Goal: Task Accomplishment & Management: Manage account settings

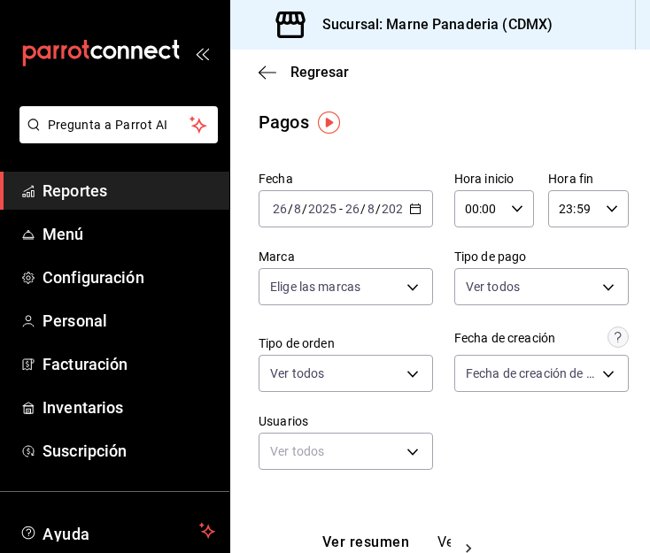
click at [410, 211] on icon "button" at bounding box center [415, 209] width 12 height 12
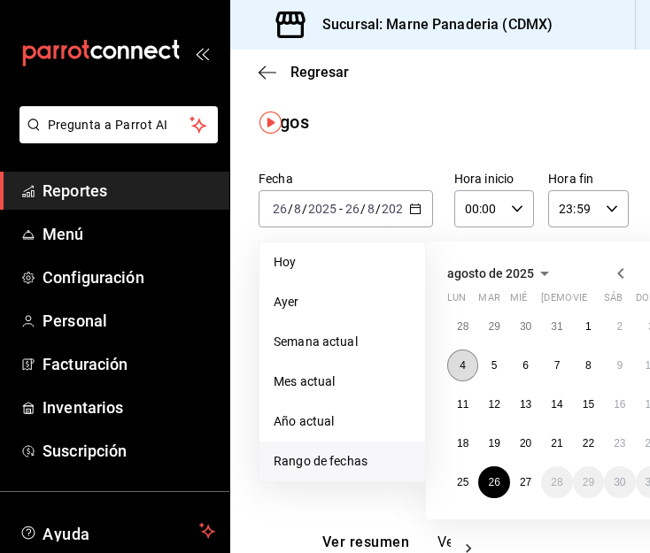
scroll to position [0, 99]
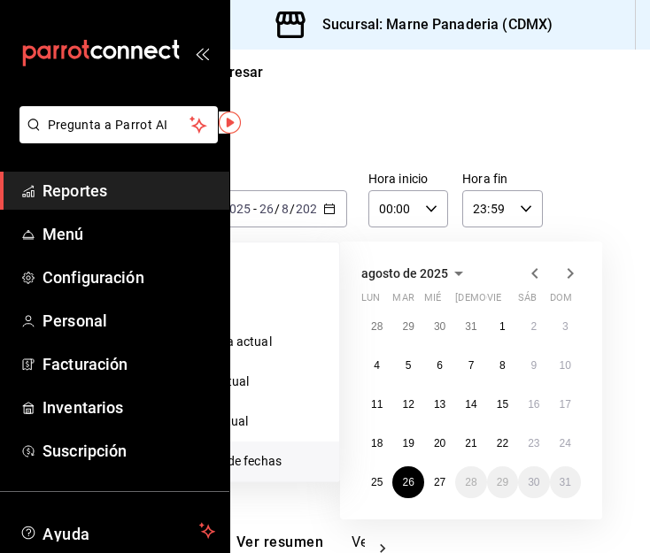
click at [90, 194] on span "Reportes" at bounding box center [128, 191] width 173 height 24
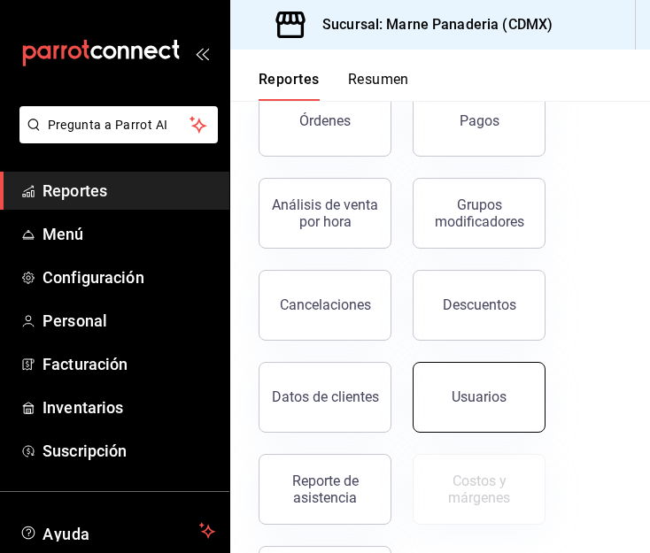
scroll to position [298, 0]
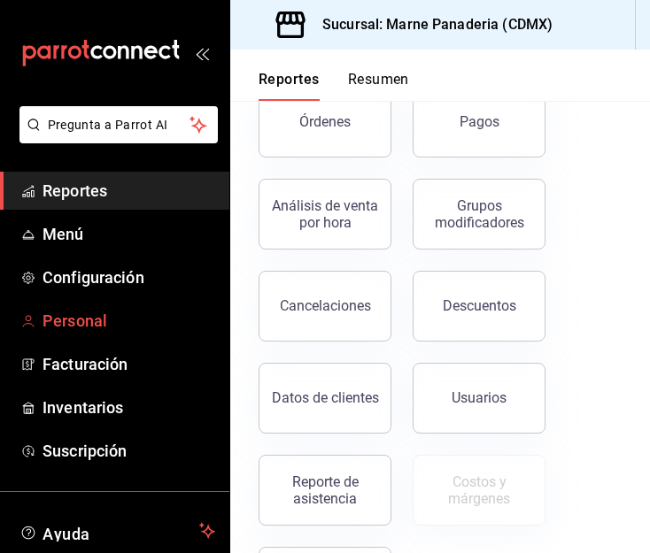
click at [66, 322] on span "Personal" at bounding box center [128, 321] width 173 height 24
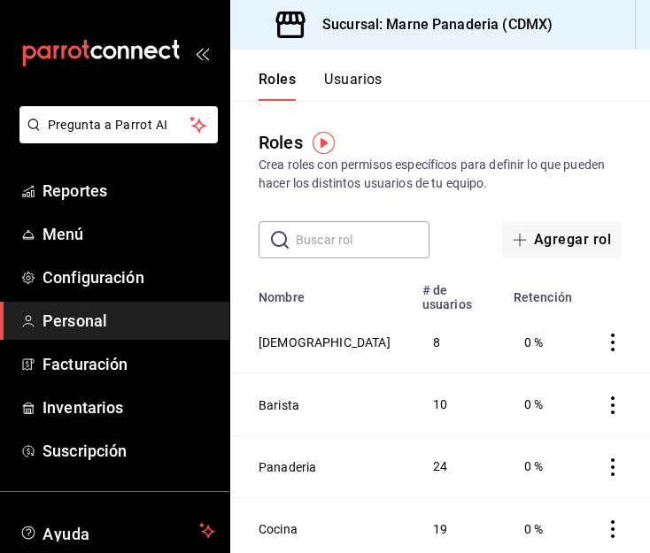
click at [532, 127] on div "Roles Crea roles con permisos específicos para definir lo que pueden hacer los …" at bounding box center [439, 180] width 419 height 158
click at [365, 80] on button "Usuarios" at bounding box center [353, 86] width 58 height 30
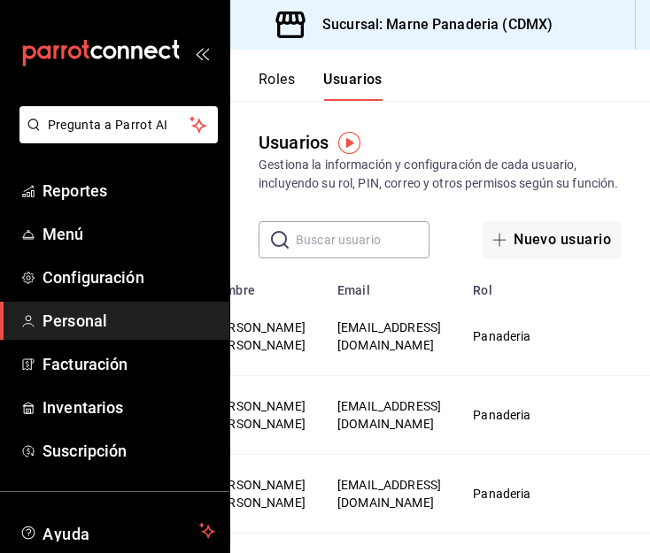
click at [76, 315] on span "Personal" at bounding box center [128, 321] width 173 height 24
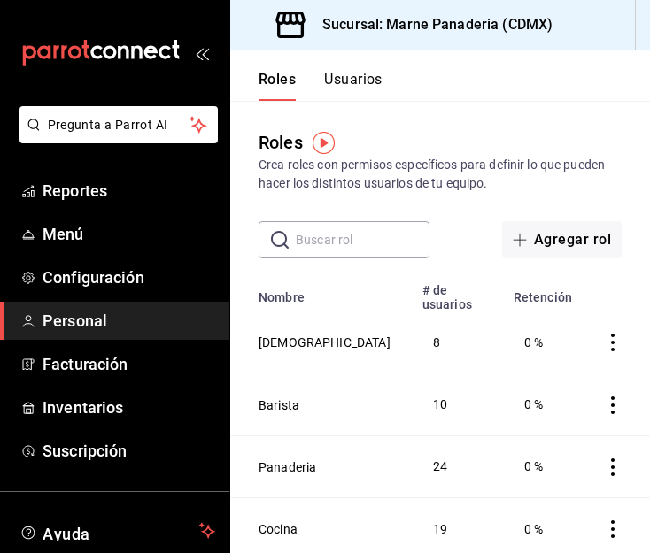
click at [357, 82] on button "Usuarios" at bounding box center [353, 86] width 58 height 30
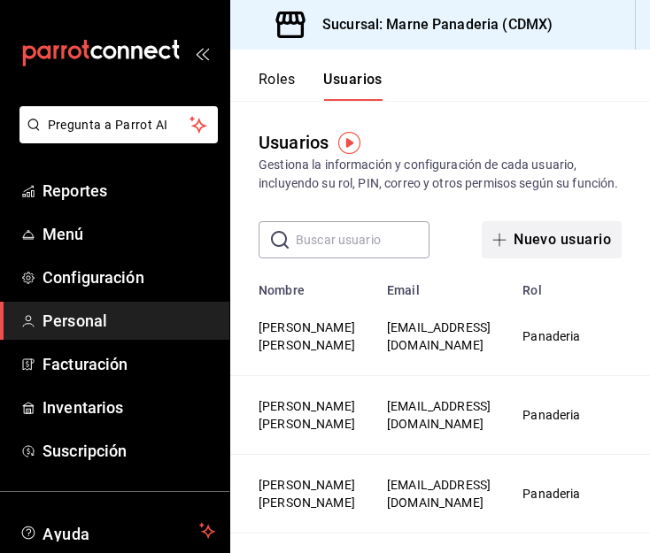
click at [510, 258] on button "Nuevo usuario" at bounding box center [551, 239] width 140 height 37
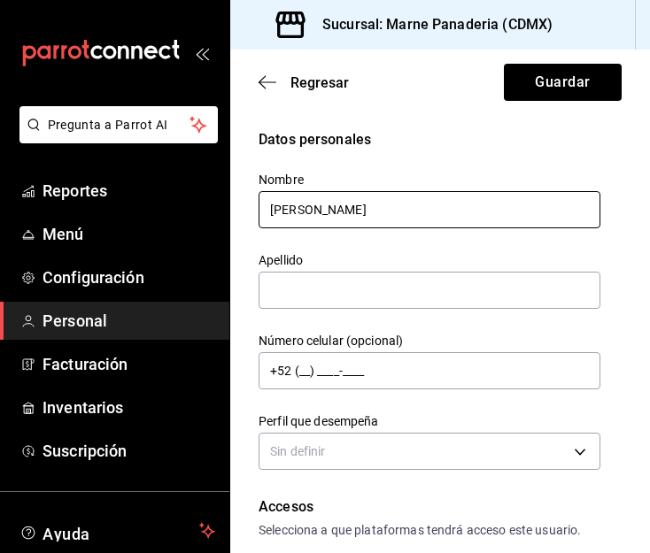
type input "[PERSON_NAME]"
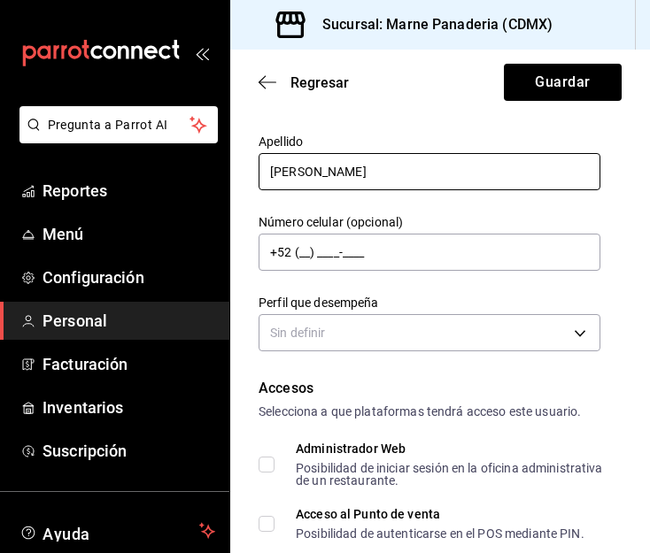
scroll to position [141, 0]
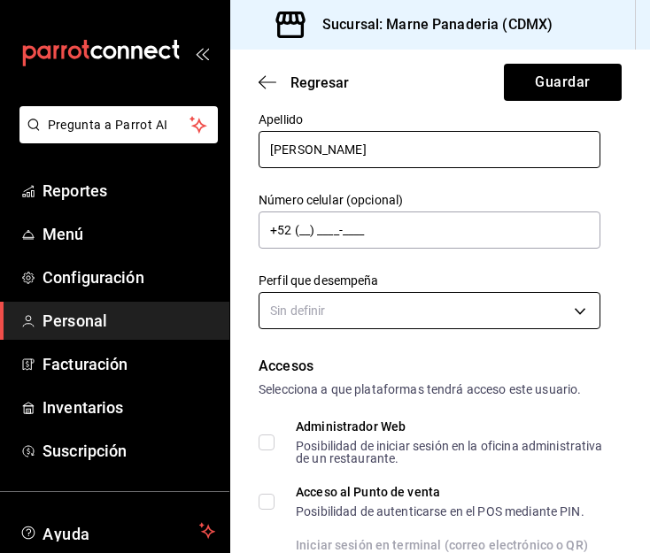
type input "[PERSON_NAME]"
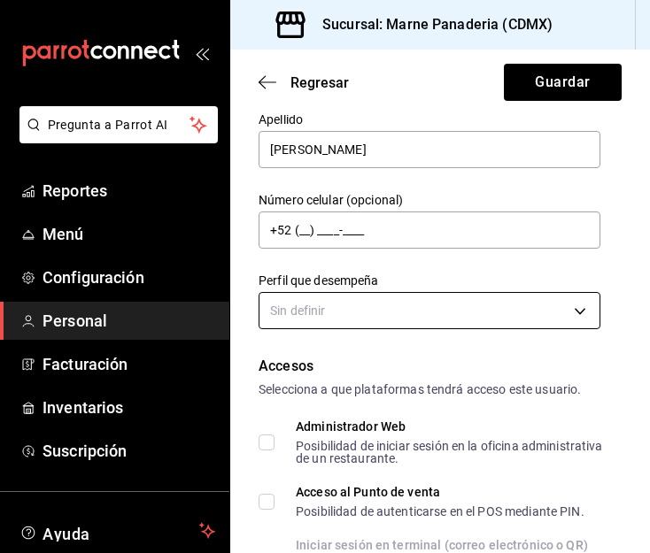
click at [376, 295] on body "Pregunta a Parrot AI Reportes Menú Configuración Personal Facturación Inventari…" at bounding box center [325, 276] width 650 height 553
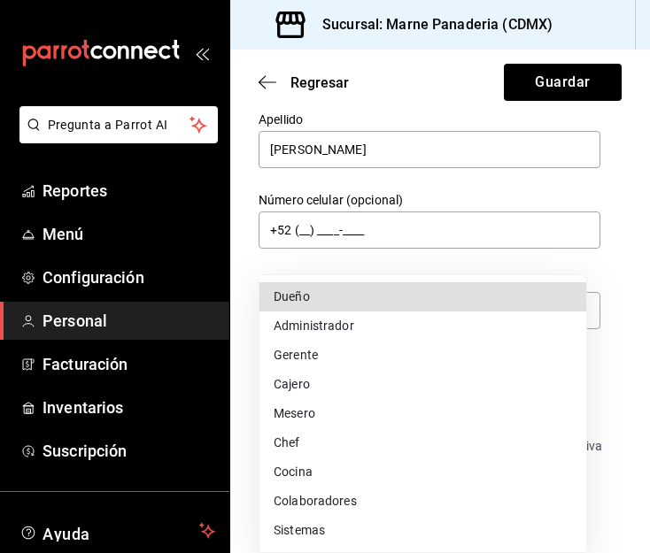
click at [372, 436] on li "Chef" at bounding box center [422, 442] width 327 height 29
type input "CHEF"
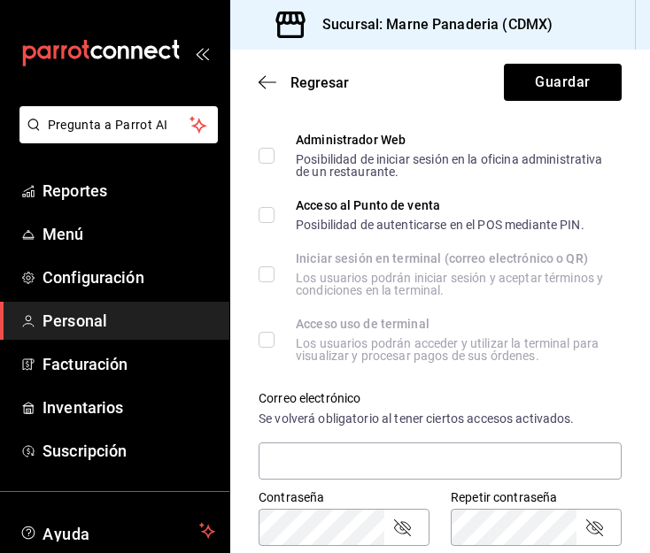
scroll to position [428, 0]
click at [274, 213] on span "Acceso al Punto de venta Posibilidad de autenticarse en el POS mediante PIN." at bounding box center [429, 214] width 310 height 32
click at [274, 213] on input "Acceso al Punto de venta Posibilidad de autenticarse en el POS mediante PIN." at bounding box center [266, 214] width 16 height 16
checkbox input "true"
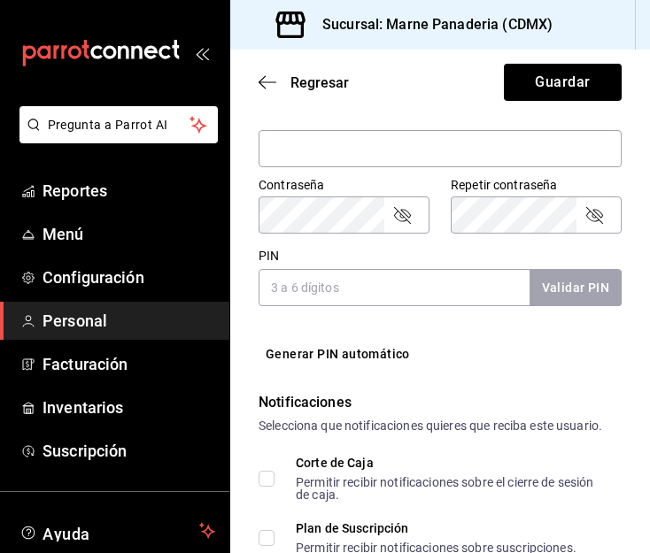
scroll to position [748, 0]
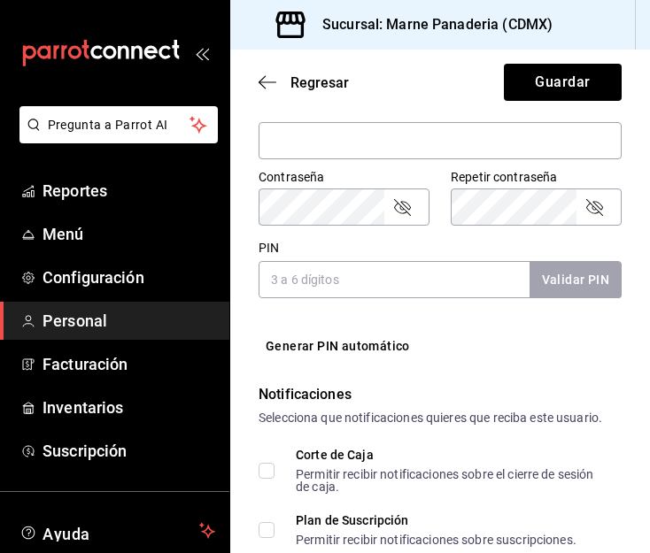
click at [329, 268] on input "PIN" at bounding box center [393, 279] width 271 height 37
type input "8"
type input "134526"
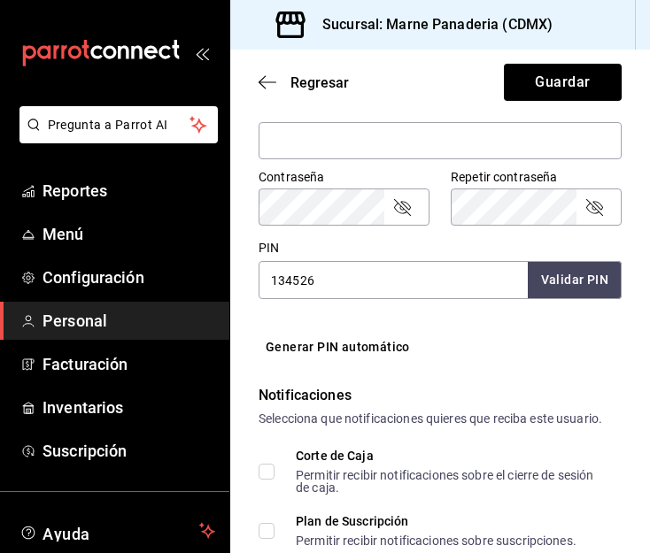
click at [581, 294] on button "Validar PIN" at bounding box center [574, 280] width 94 height 38
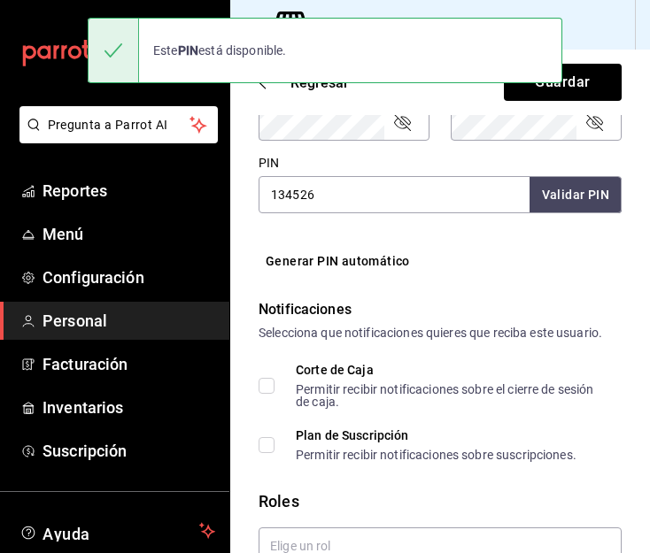
scroll to position [941, 0]
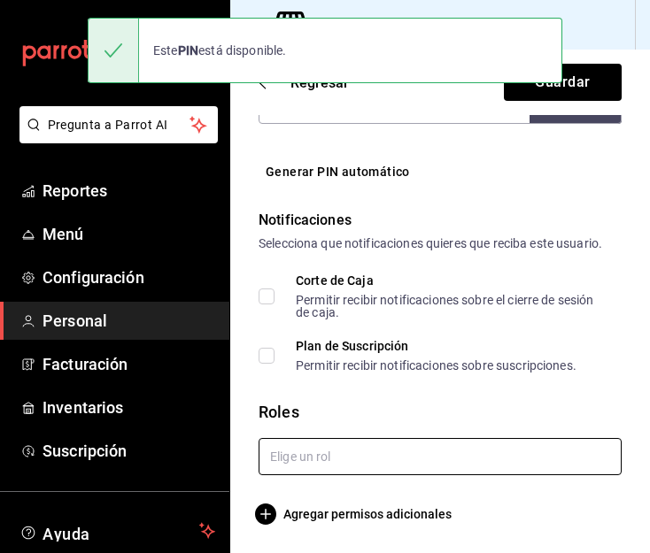
click at [315, 457] on input "text" at bounding box center [439, 456] width 363 height 37
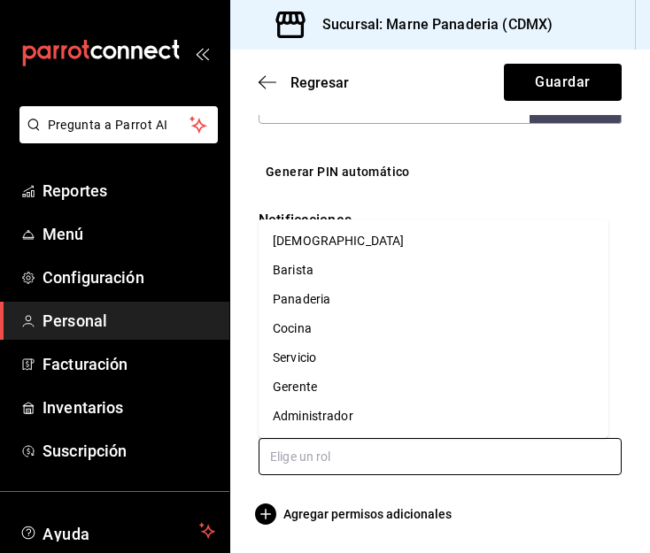
click at [342, 337] on li "Cocina" at bounding box center [433, 328] width 350 height 29
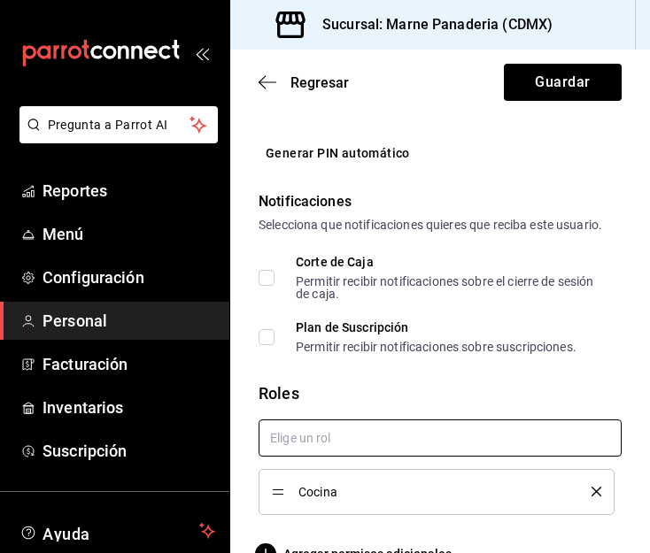
scroll to position [999, 0]
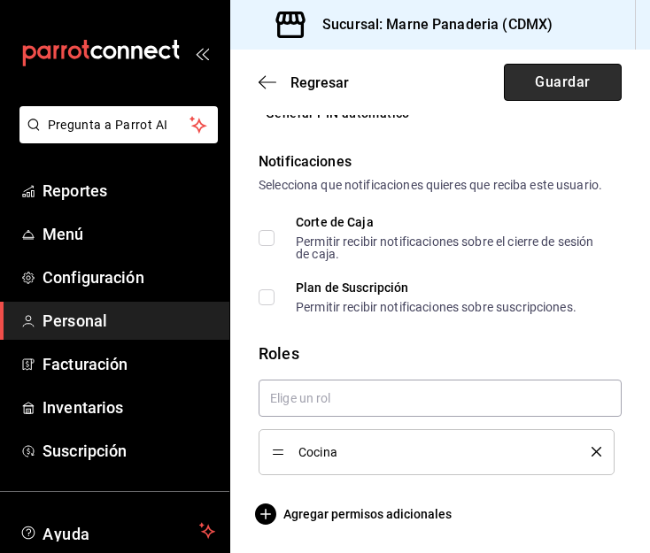
click at [554, 66] on button "Guardar" at bounding box center [563, 82] width 118 height 37
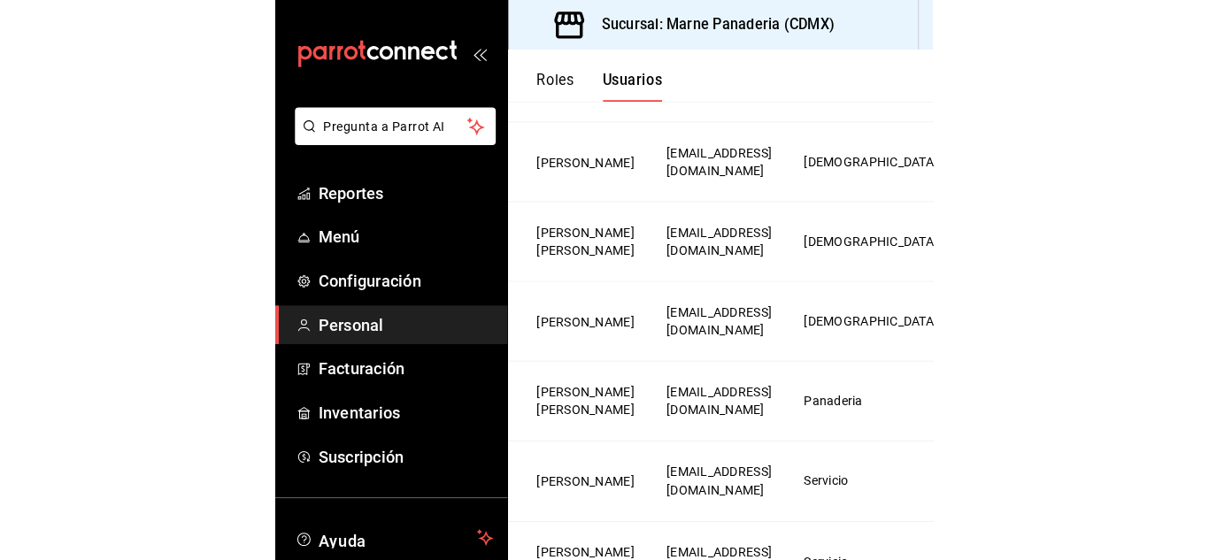
scroll to position [1096, 0]
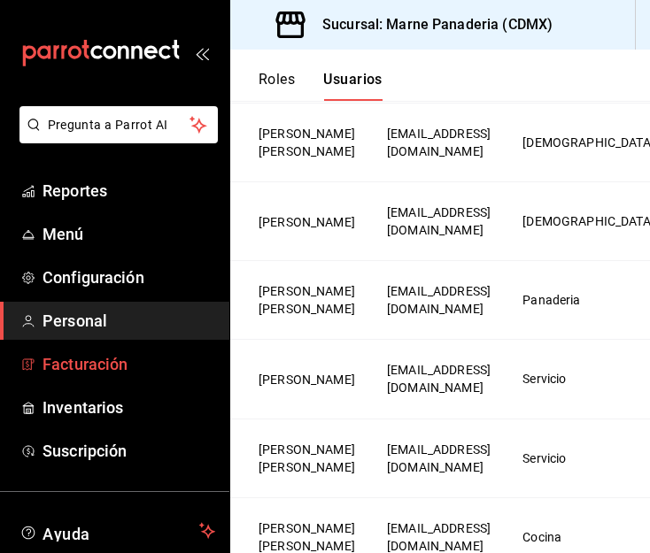
click at [73, 364] on span "Facturación" at bounding box center [128, 364] width 173 height 24
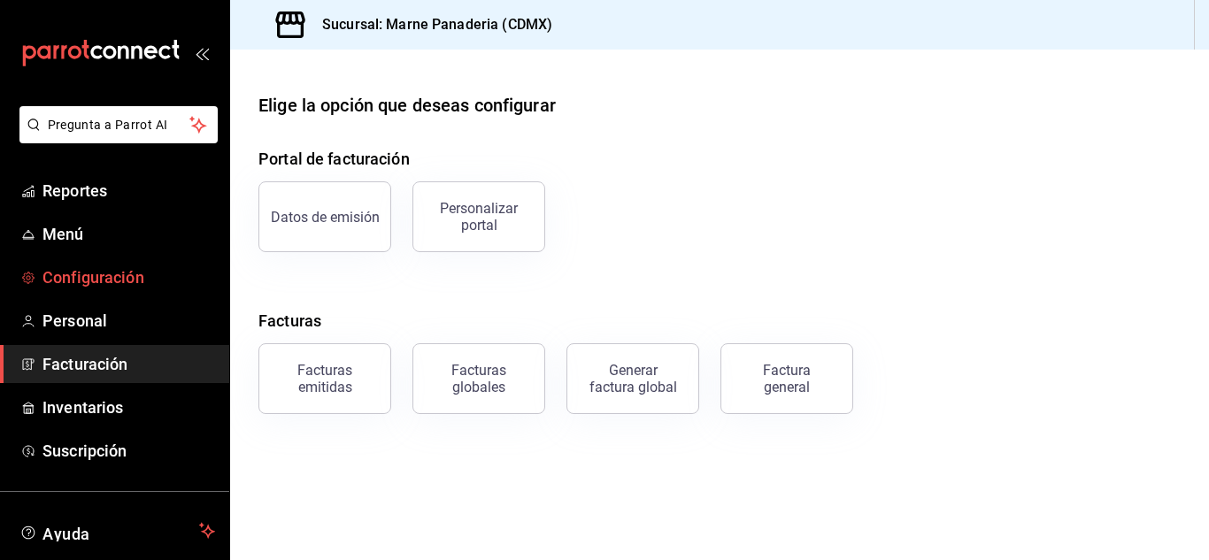
click at [116, 272] on span "Configuración" at bounding box center [128, 277] width 173 height 24
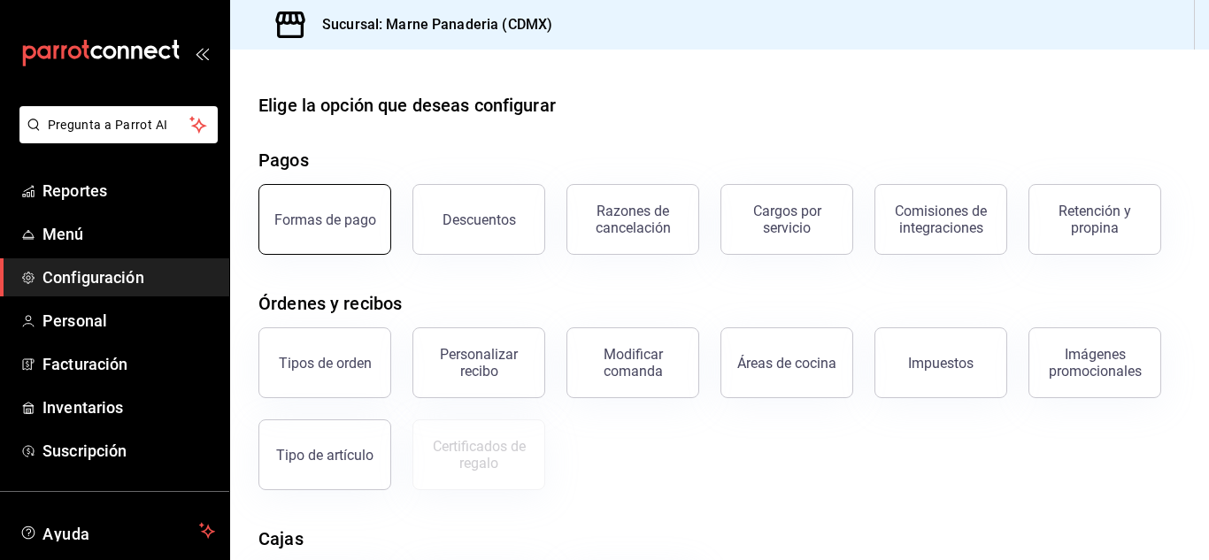
click at [350, 246] on button "Formas de pago" at bounding box center [324, 219] width 133 height 71
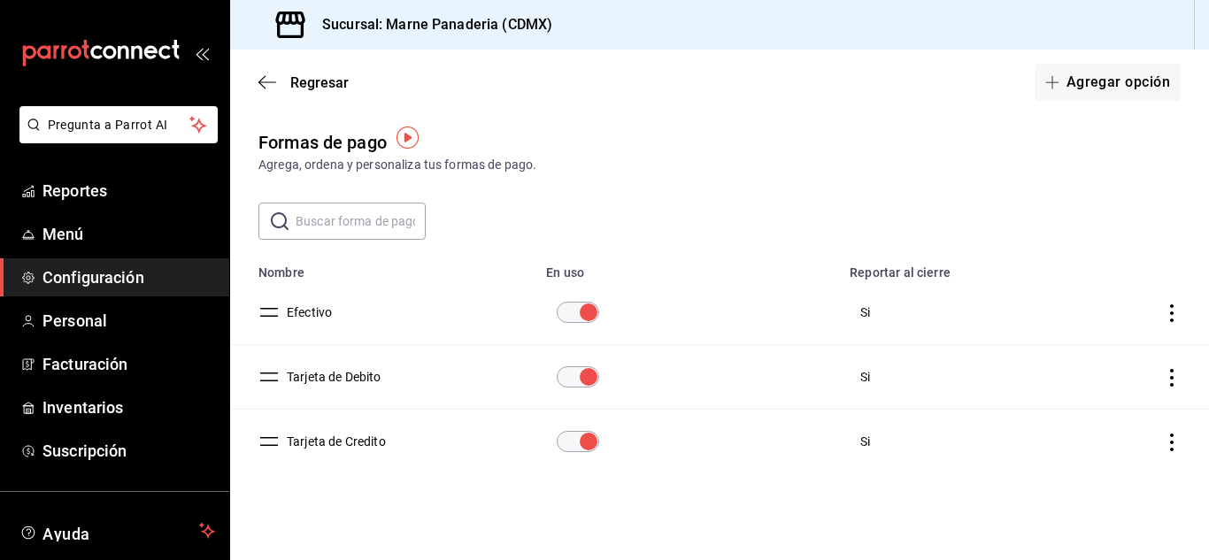
scroll to position [5, 0]
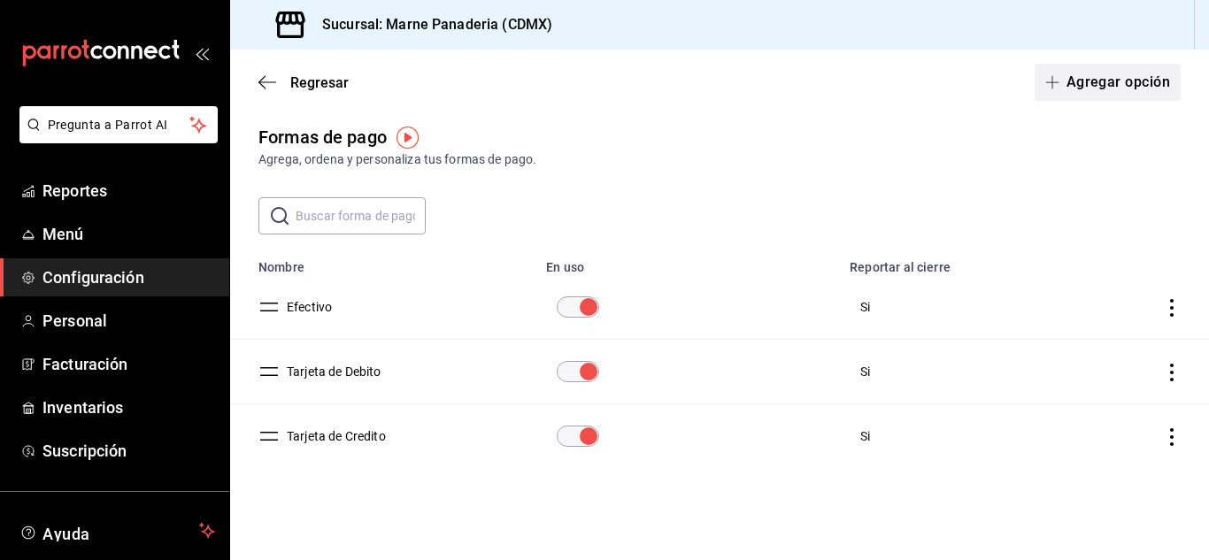
click at [649, 69] on button "Agregar opción" at bounding box center [1108, 82] width 146 height 37
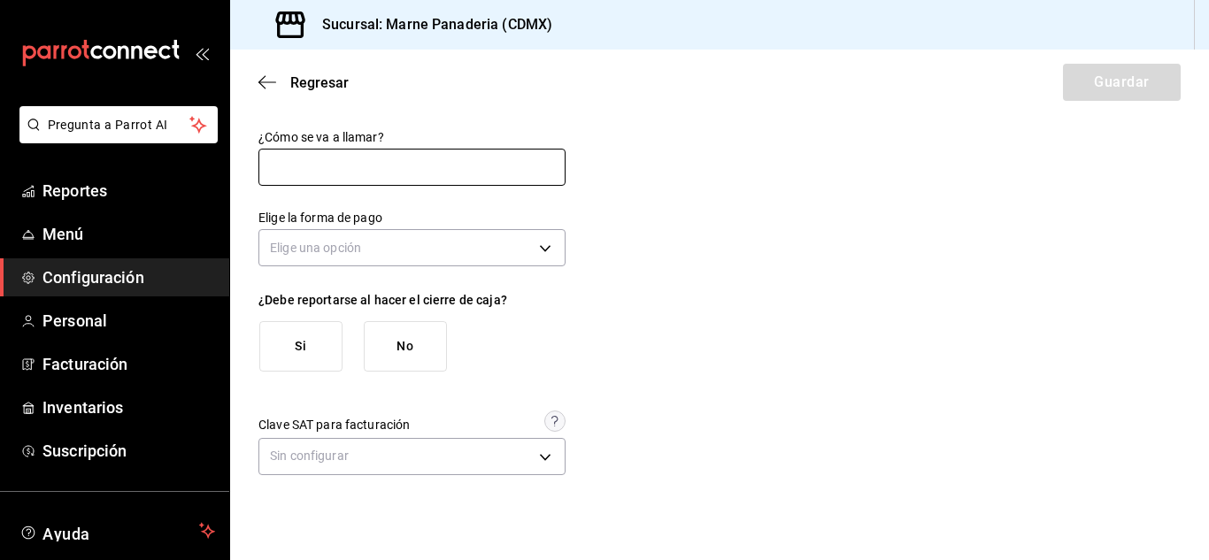
click at [441, 173] on input "text" at bounding box center [411, 167] width 307 height 37
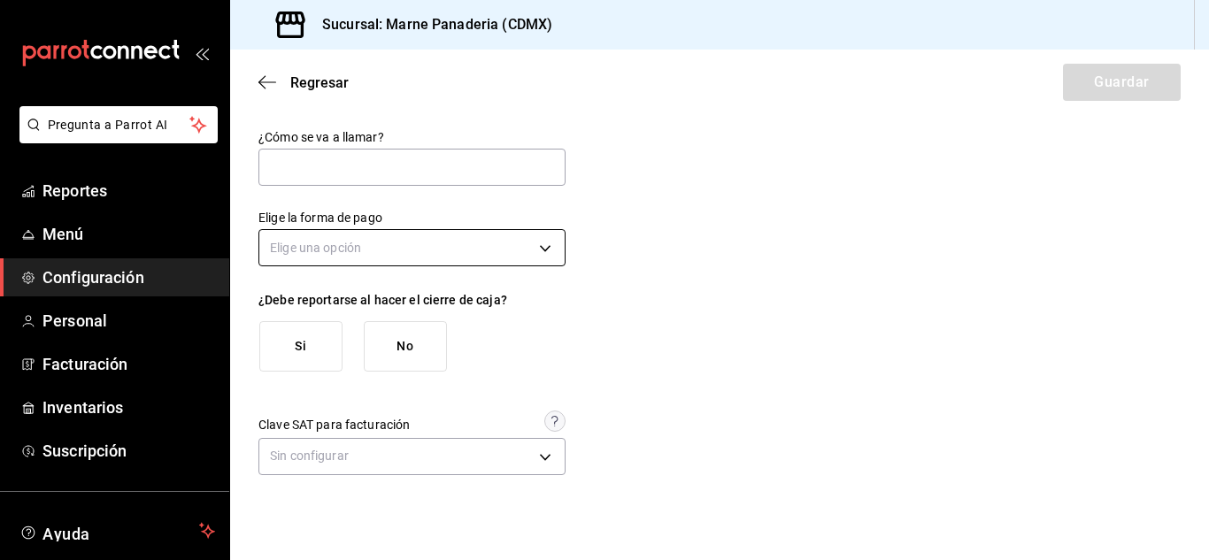
click at [475, 245] on body "Pregunta a Parrot AI Reportes Menú Configuración Personal Facturación Inventari…" at bounding box center [604, 280] width 1209 height 560
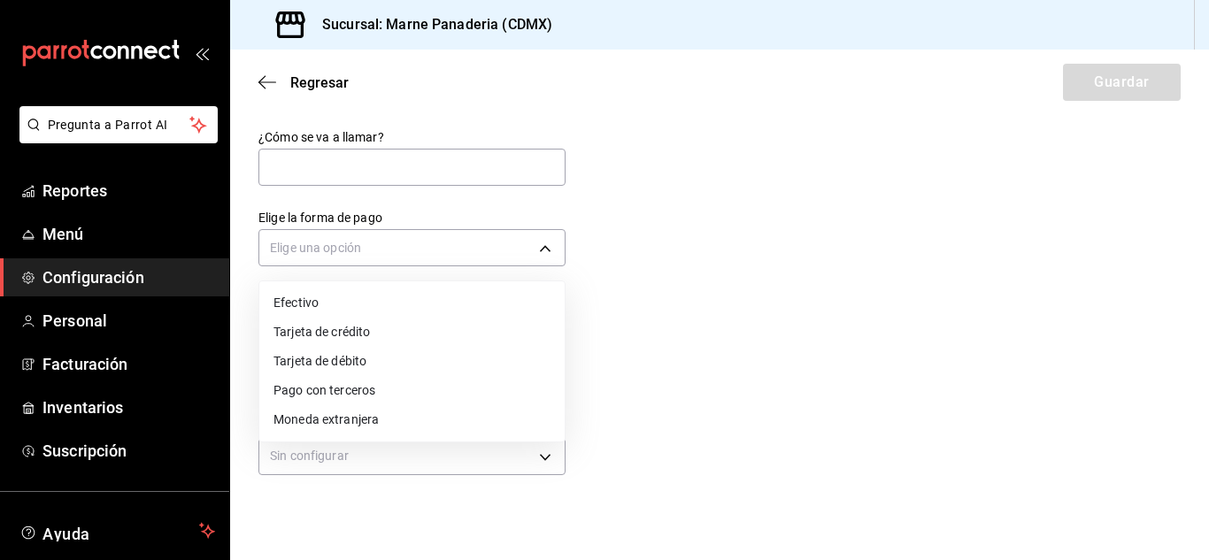
click at [391, 396] on li "Pago con terceros" at bounding box center [411, 390] width 305 height 29
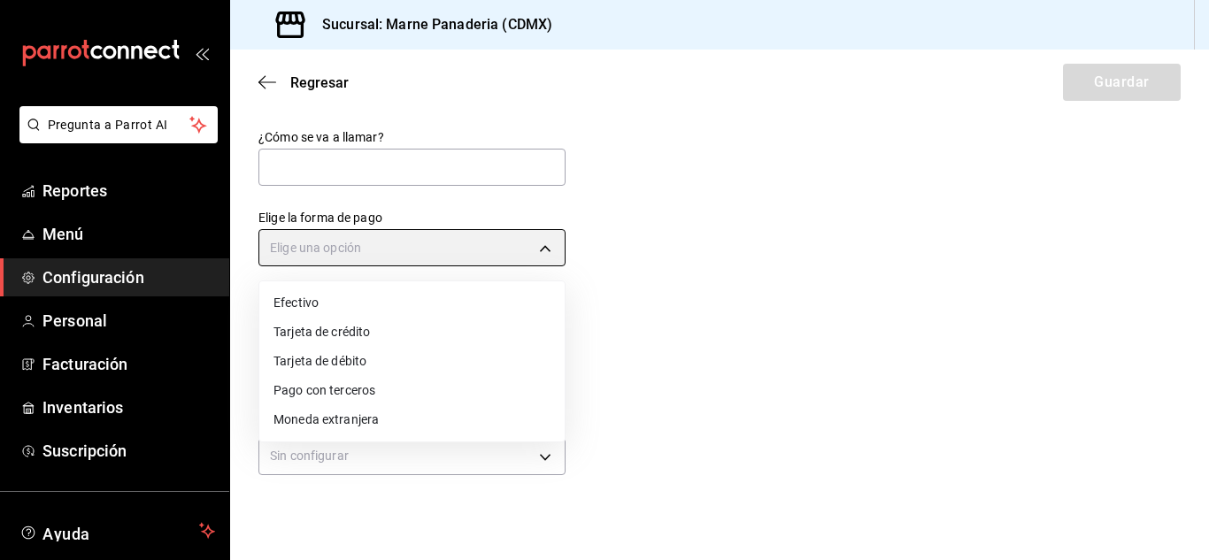
type input "THIRD_PARTY"
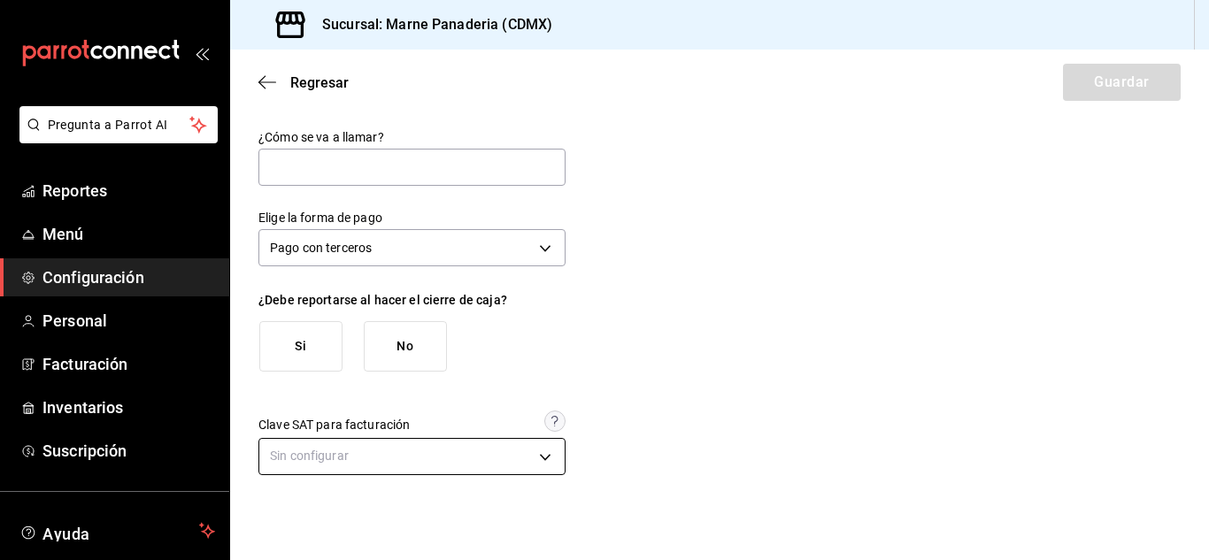
click at [382, 459] on body "Pregunta a Parrot AI Reportes Menú Configuración Personal Facturación Inventari…" at bounding box center [604, 280] width 1209 height 560
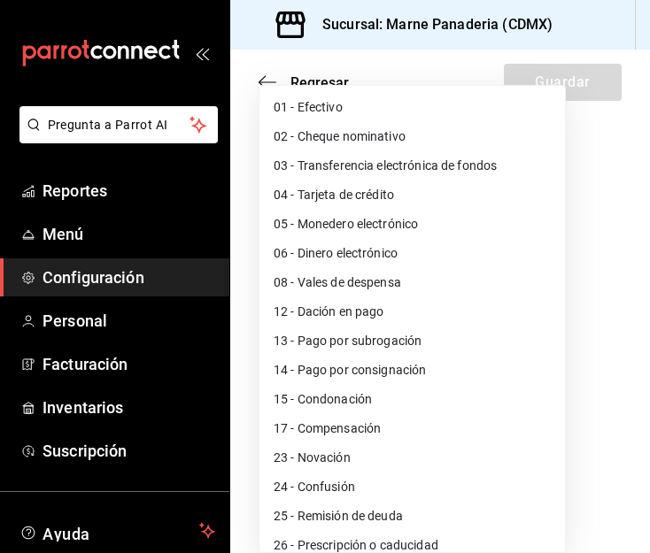
click at [383, 158] on li "03 - Transferencia electrónica de fondos" at bounding box center [411, 165] width 305 height 29
type input "03"
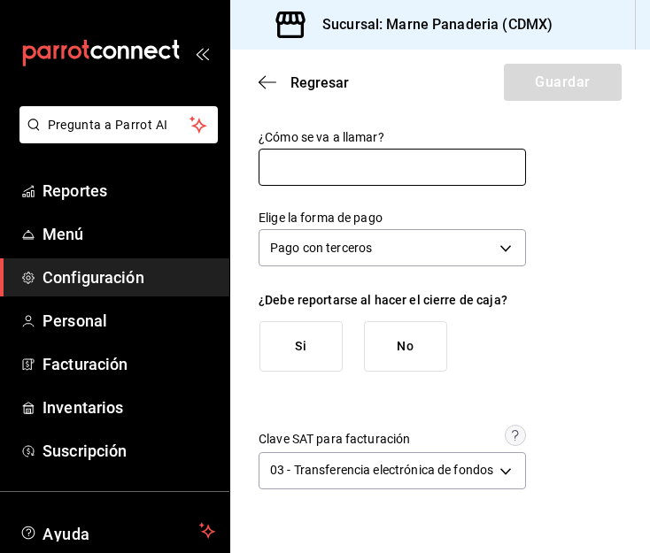
click at [366, 179] on input "text" at bounding box center [391, 167] width 267 height 37
type input "Transferencia"
click at [566, 361] on div "¿Cómo se va a llamar? Transferencia Elige la forma de pago Pago con terceros TH…" at bounding box center [439, 311] width 363 height 365
click at [306, 341] on button "Si" at bounding box center [300, 346] width 83 height 50
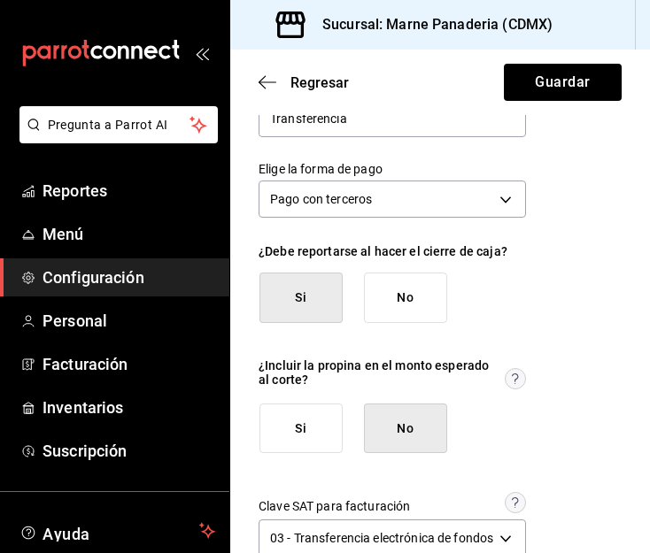
scroll to position [55, 0]
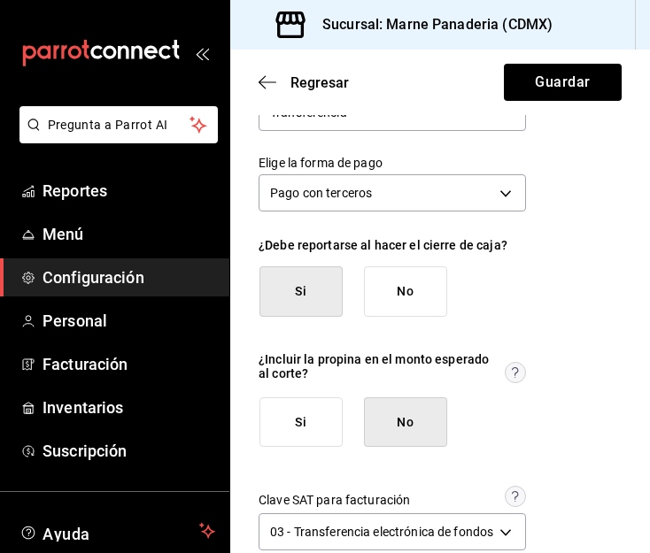
click at [303, 420] on button "Si" at bounding box center [300, 422] width 83 height 50
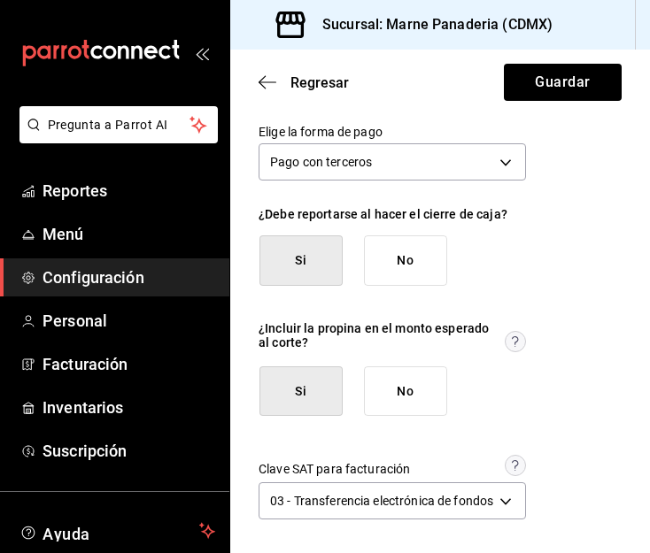
scroll to position [0, 0]
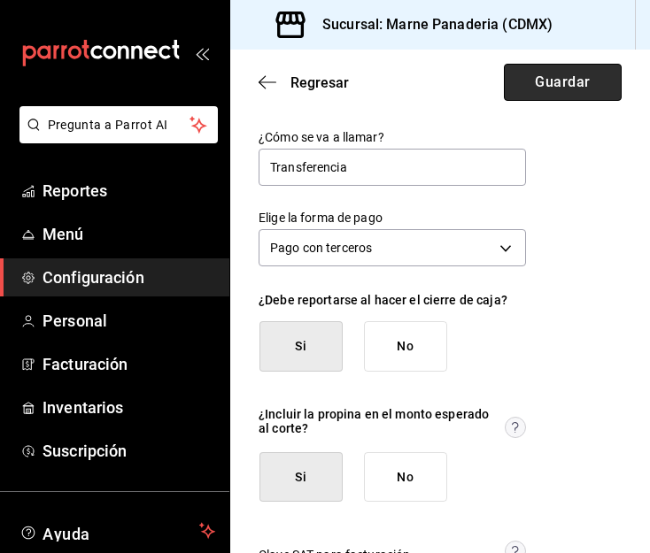
click at [558, 75] on button "Guardar" at bounding box center [563, 82] width 118 height 37
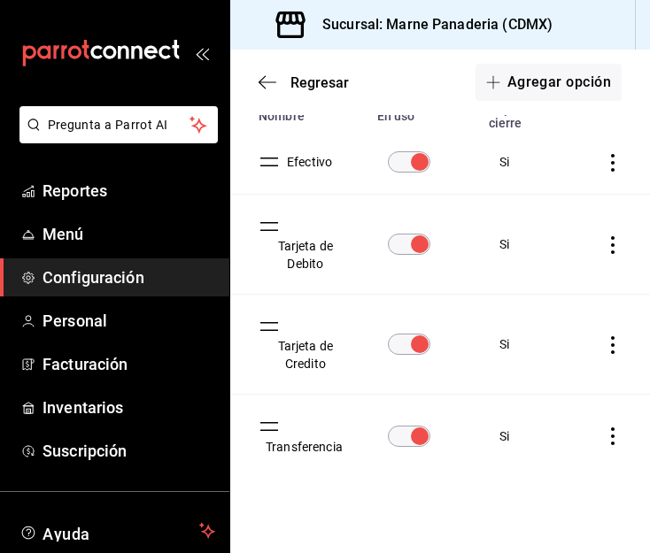
scroll to position [166, 0]
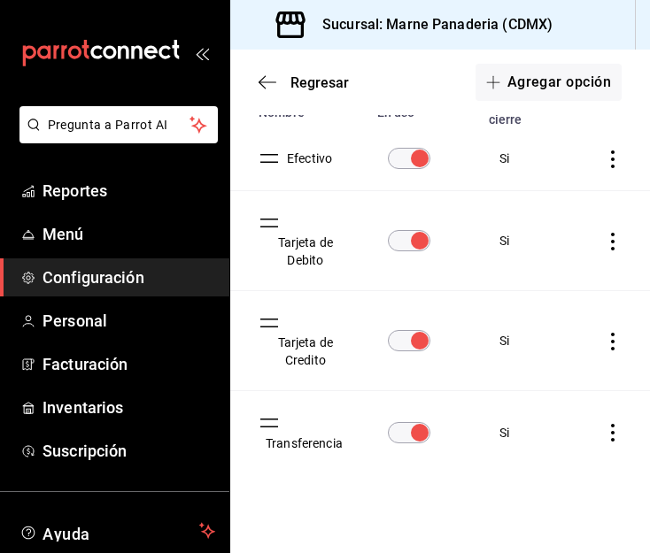
click at [604, 343] on icon "actions" at bounding box center [613, 342] width 18 height 18
click at [285, 348] on div at bounding box center [325, 276] width 650 height 553
click at [304, 350] on button "Tarjeta de Credito" at bounding box center [301, 351] width 87 height 35
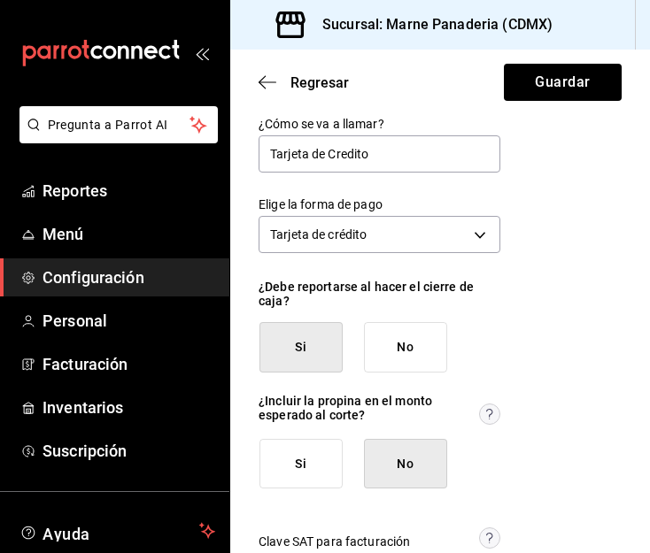
scroll to position [12, 0]
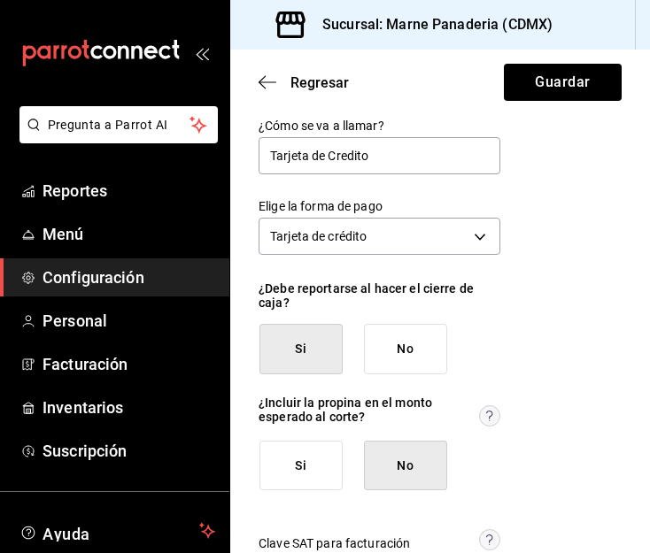
click at [320, 478] on button "Si" at bounding box center [300, 466] width 83 height 50
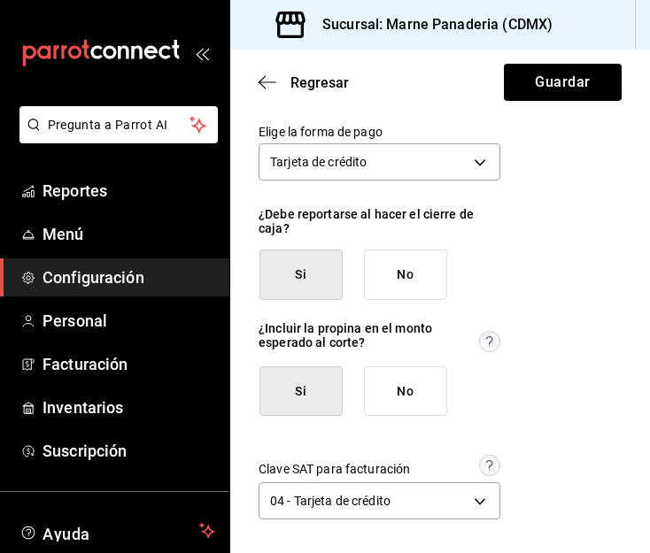
scroll to position [0, 0]
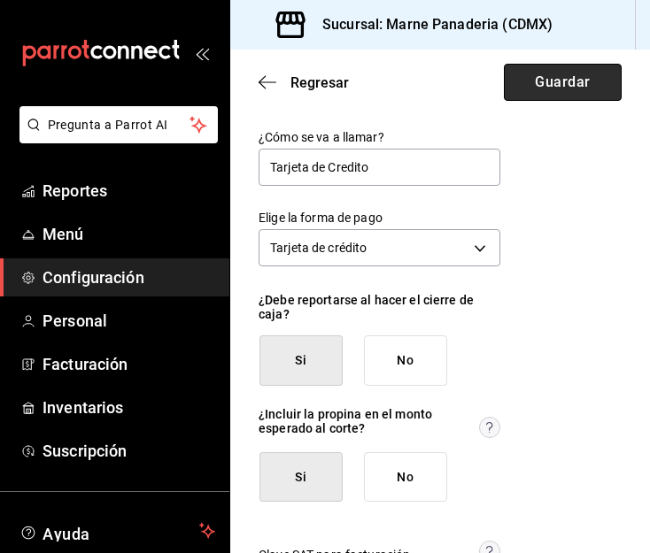
click at [565, 90] on button "Guardar" at bounding box center [563, 82] width 118 height 37
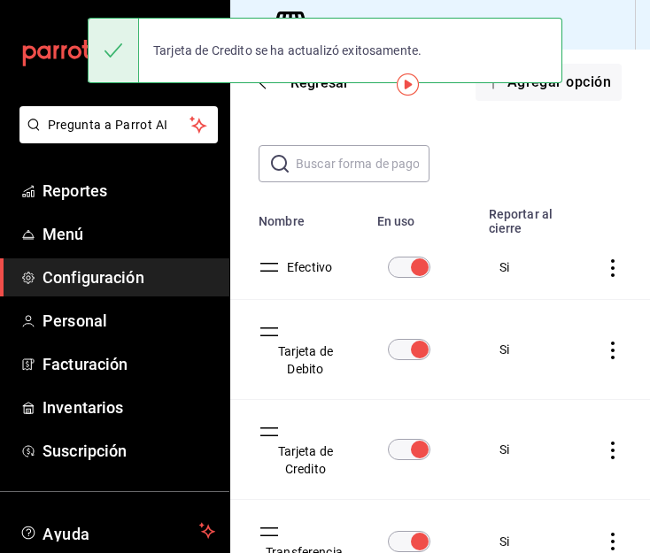
scroll to position [58, 0]
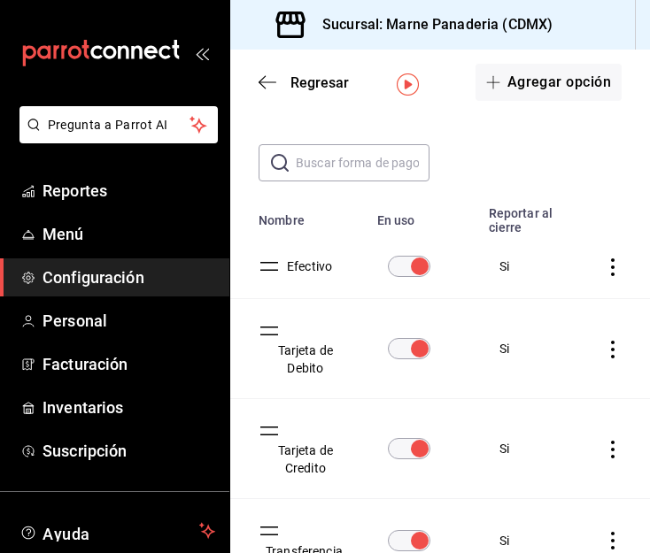
click at [289, 354] on button "Tarjeta de Debito" at bounding box center [301, 359] width 87 height 35
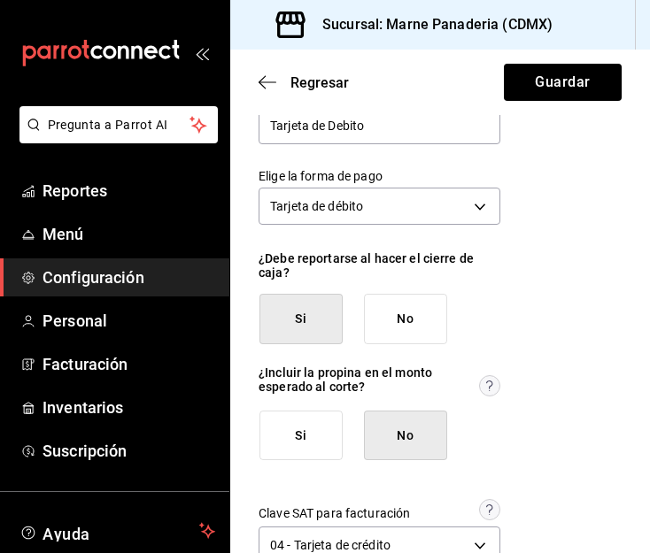
scroll to position [42, 0]
click at [326, 449] on button "Si" at bounding box center [300, 435] width 83 height 50
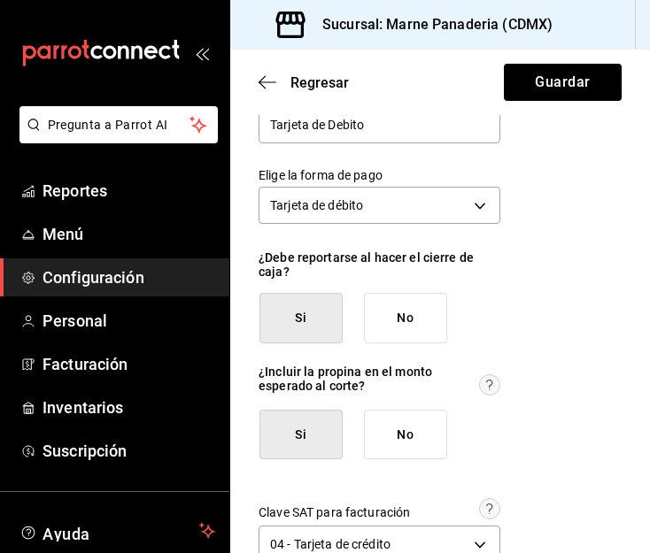
scroll to position [89, 0]
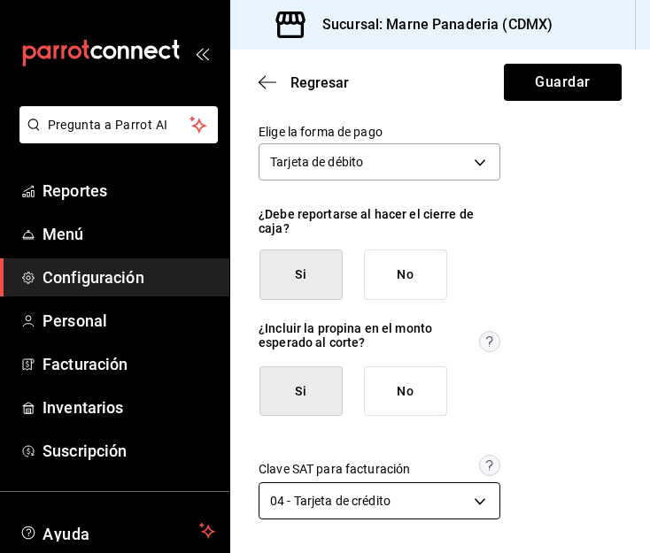
click at [458, 512] on body "Pregunta a Parrot AI Reportes Menú Configuración Personal Facturación Inventari…" at bounding box center [325, 276] width 650 height 553
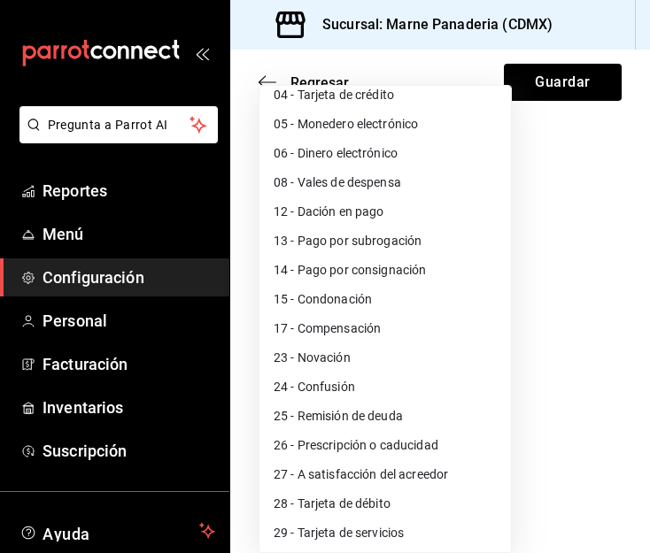
scroll to position [190, 0]
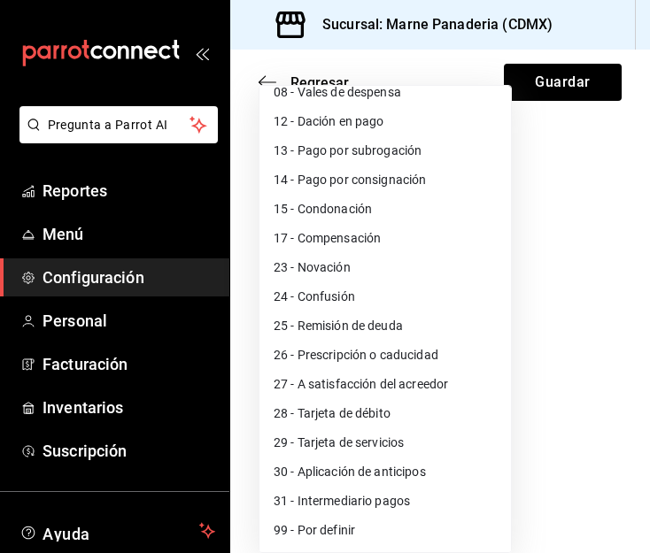
click at [410, 419] on li "28 - Tarjeta de débito" at bounding box center [384, 413] width 251 height 29
type input "28"
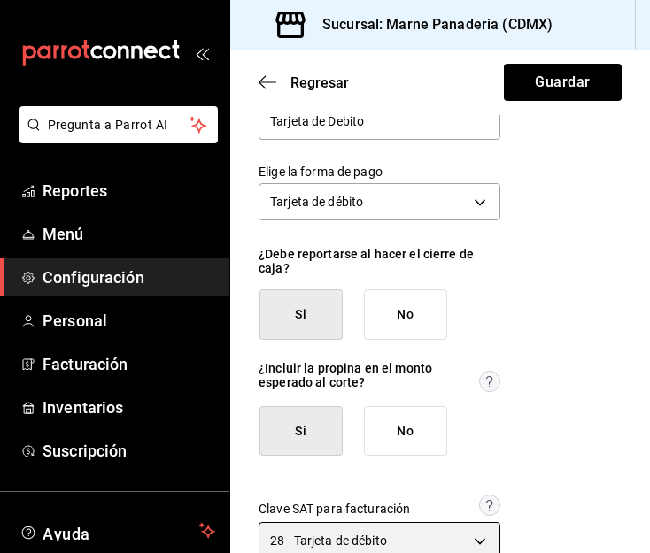
scroll to position [0, 0]
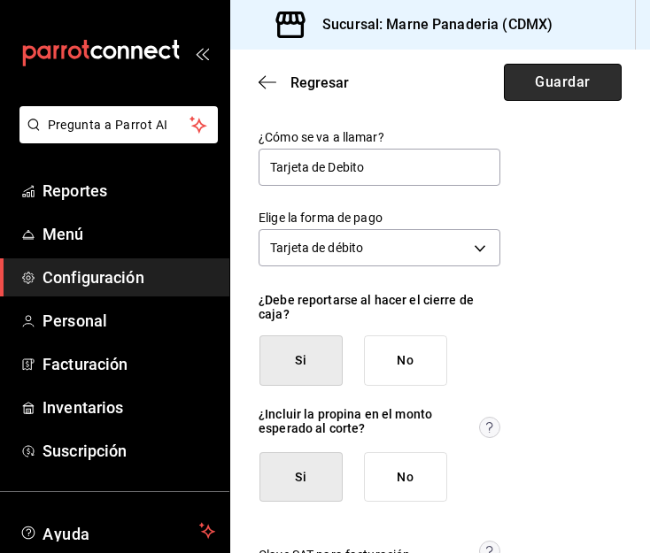
click at [546, 94] on button "Guardar" at bounding box center [563, 82] width 118 height 37
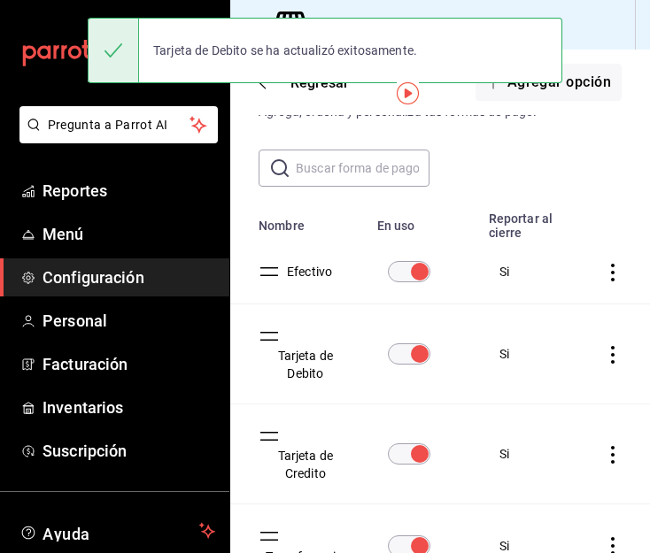
scroll to position [54, 0]
click at [307, 277] on button "Efectivo" at bounding box center [306, 271] width 52 height 18
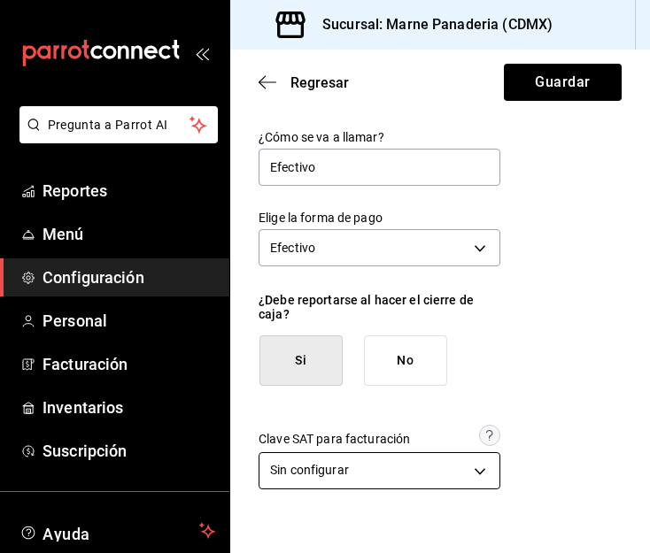
click at [442, 474] on body "Pregunta a Parrot AI Reportes Menú Configuración Personal Facturación Inventari…" at bounding box center [325, 276] width 650 height 553
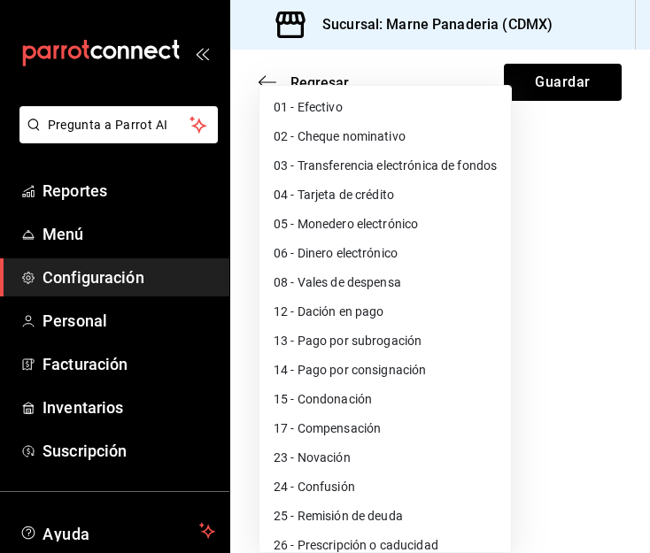
click at [411, 108] on li "01 - Efectivo" at bounding box center [384, 107] width 251 height 29
type input "01"
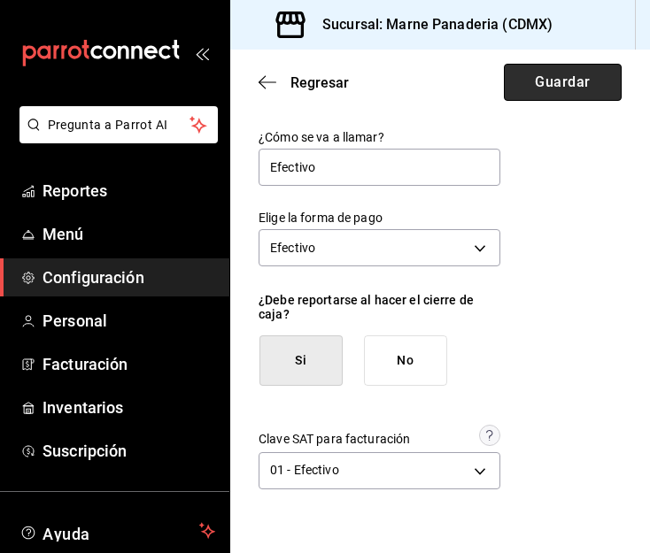
click at [563, 74] on button "Guardar" at bounding box center [563, 82] width 118 height 37
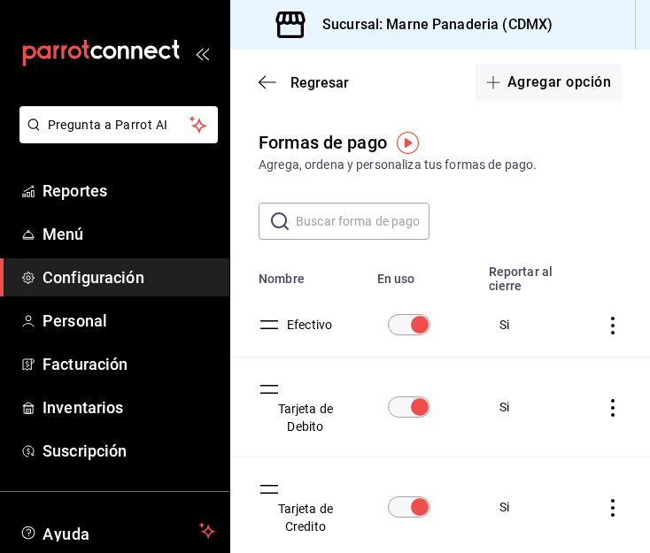
click at [245, 167] on div "Formas de pago Agrega, ordena y personaliza tus formas de pago." at bounding box center [439, 151] width 419 height 45
click at [88, 357] on span "Facturación" at bounding box center [128, 364] width 173 height 24
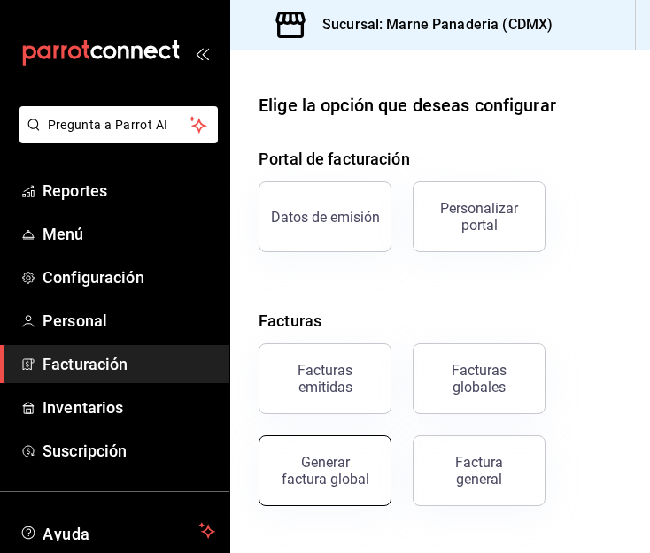
click at [363, 470] on div "Generar factura global" at bounding box center [325, 471] width 88 height 34
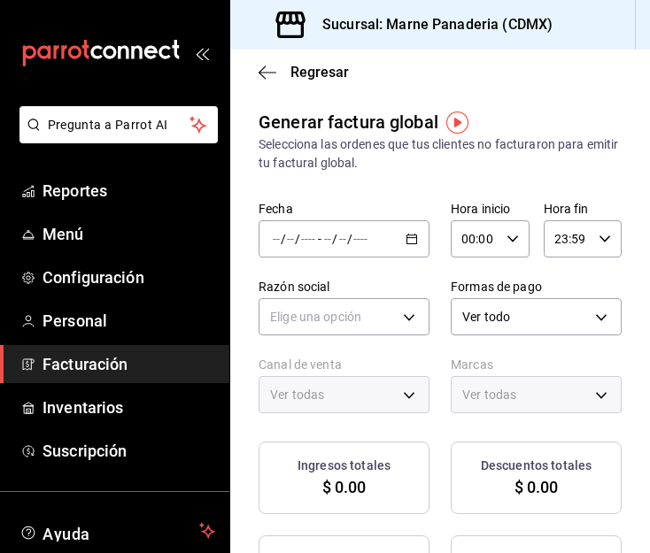
type input "PARROT,UBER_EATS,RAPPI,DIDI_FOOD,ONLINE"
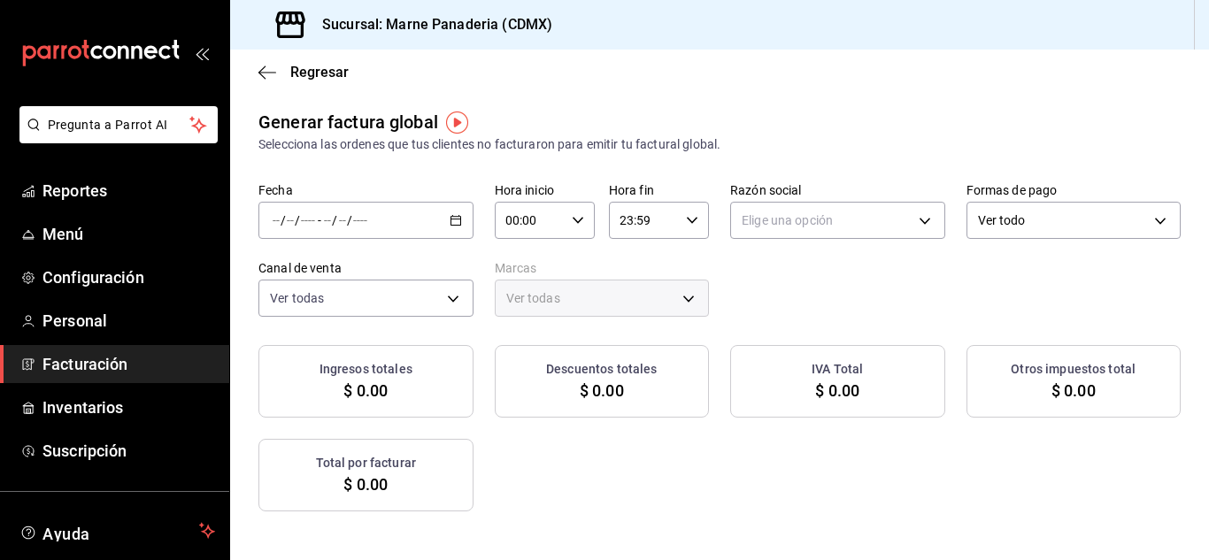
click at [473, 227] on div "/ / - / /" at bounding box center [365, 220] width 215 height 37
click at [350, 278] on span "Rango de fechas" at bounding box center [341, 274] width 137 height 19
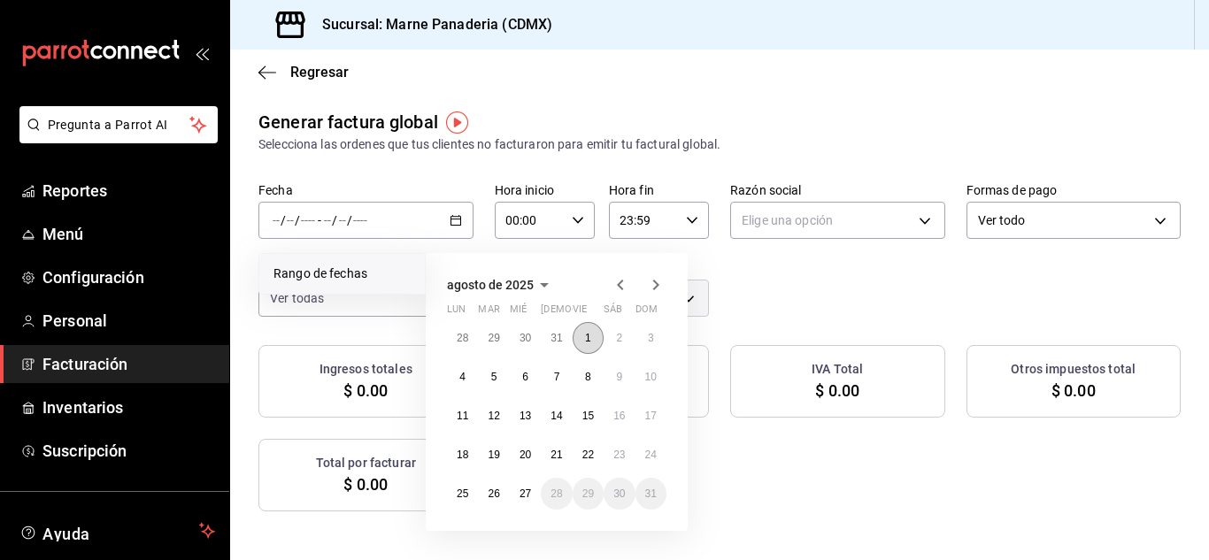
click at [582, 327] on button "1" at bounding box center [588, 338] width 31 height 32
click at [533, 488] on button "27" at bounding box center [525, 494] width 31 height 32
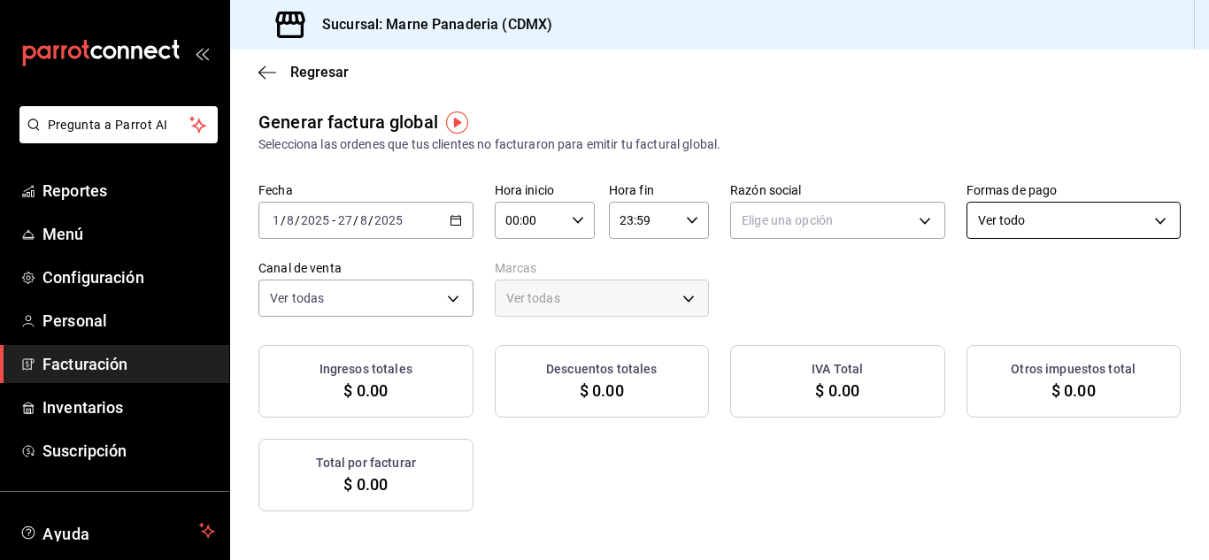
click at [505, 288] on body "Pregunta a Parrot AI Reportes Menú Configuración Personal Facturación Inventari…" at bounding box center [604, 280] width 1209 height 560
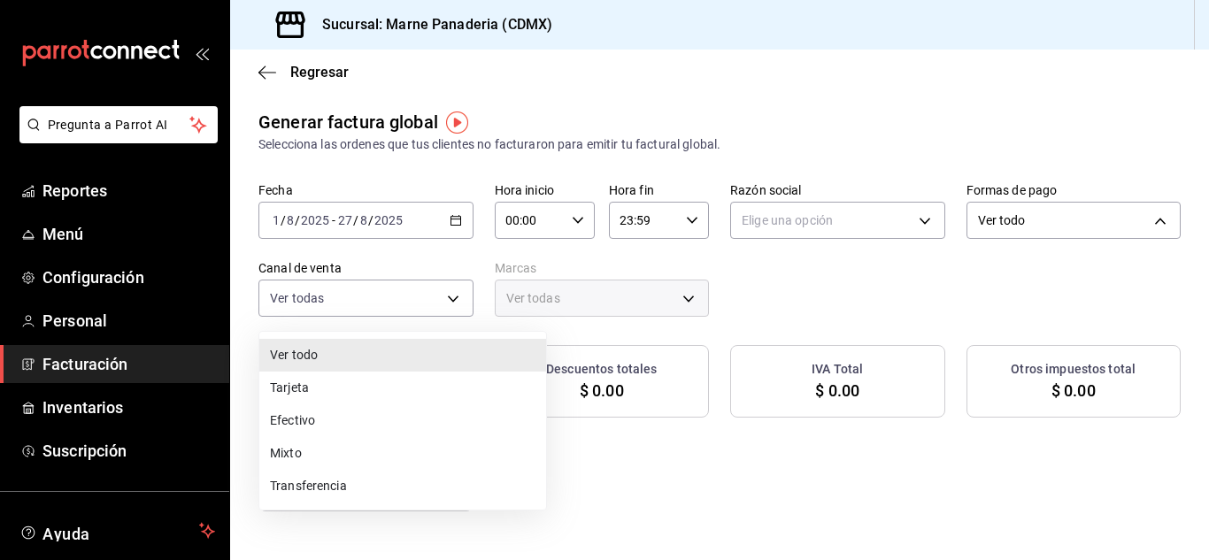
click at [649, 224] on div at bounding box center [604, 280] width 1209 height 560
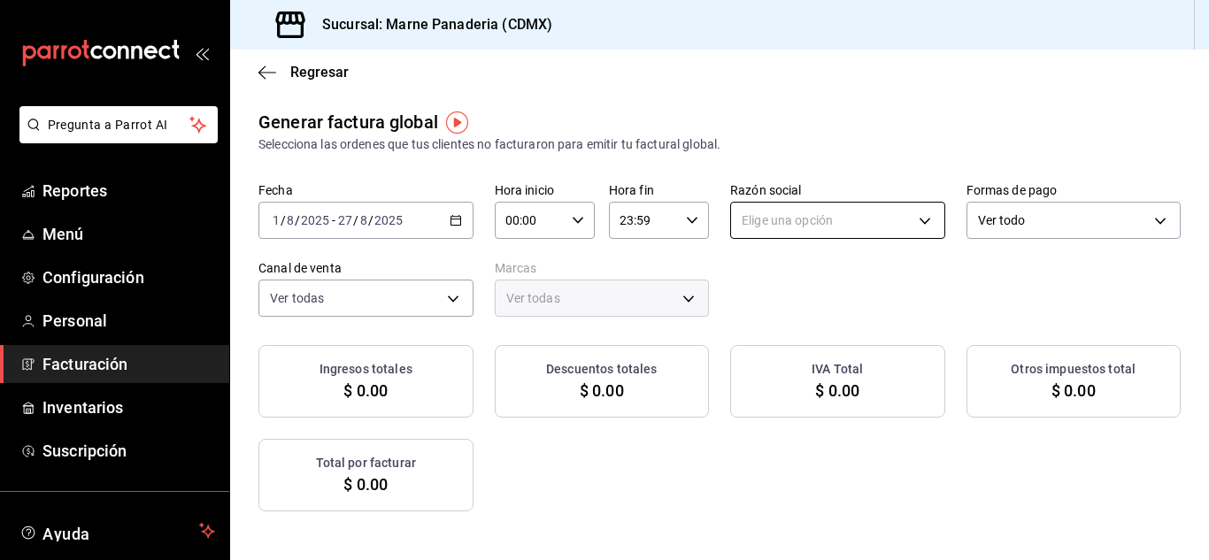
click at [649, 227] on body "Pregunta a Parrot AI Reportes Menú Configuración Personal Facturación Inventari…" at bounding box center [604, 280] width 1209 height 560
click at [649, 303] on li "MARITOZZO" at bounding box center [1023, 310] width 287 height 33
type input "11c3e721-61c6-4577-b26e-04ca3f3d1b46"
type input "85d85fe5-a511-429d-a5b7-b41691660ca2"
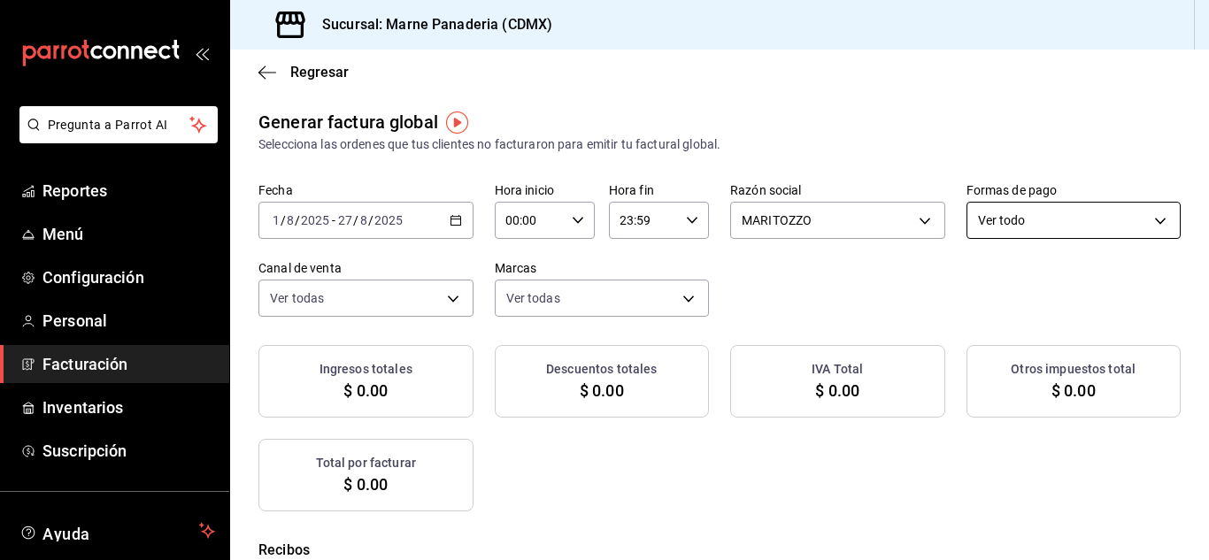
checkbox input "true"
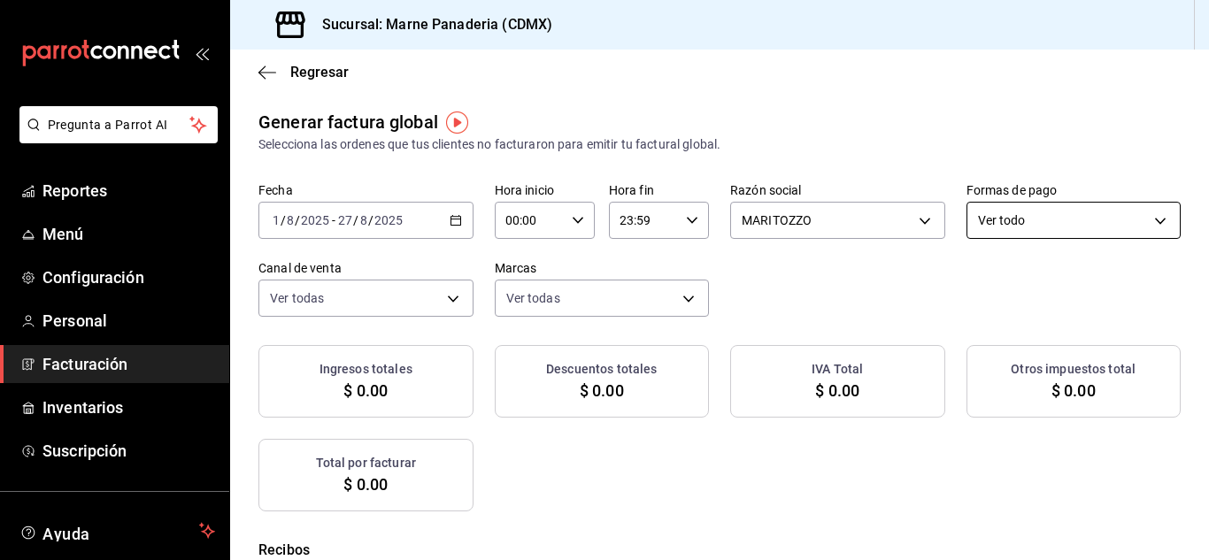
checkbox input "true"
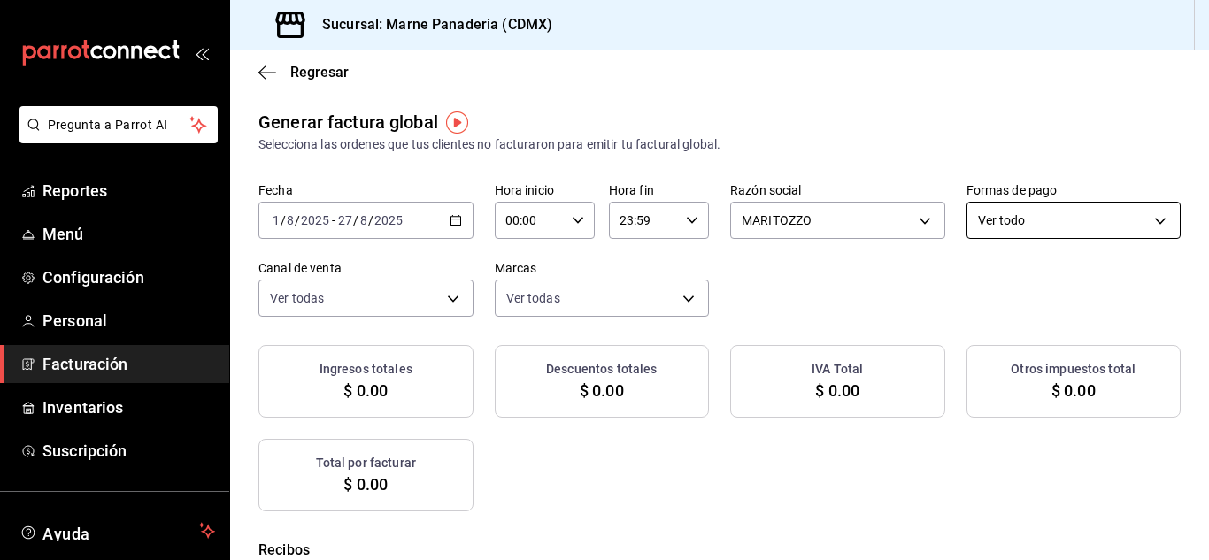
checkbox input "true"
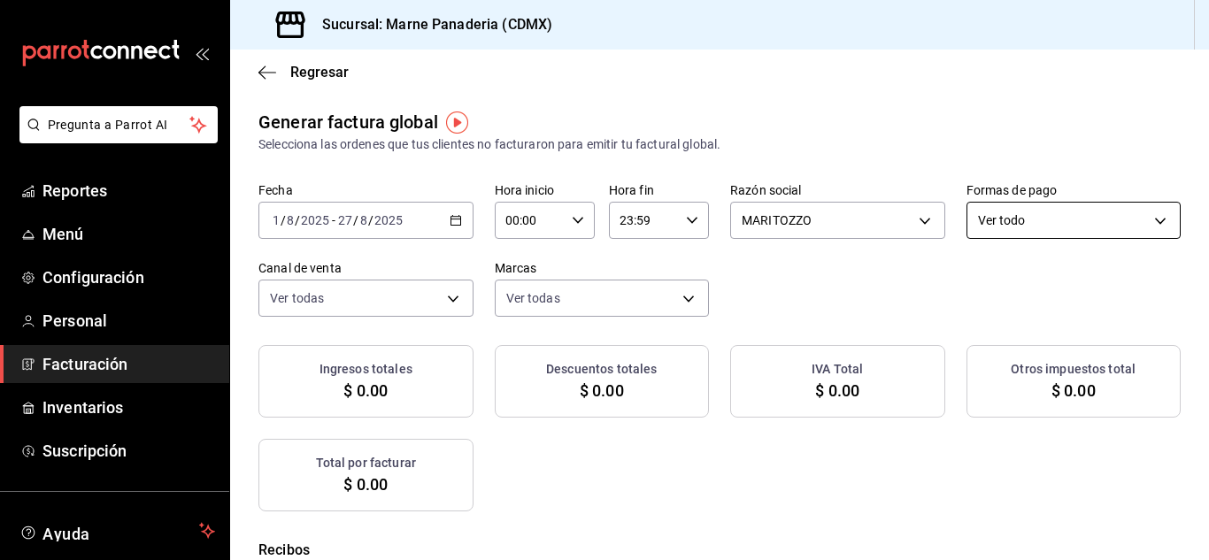
checkbox input "true"
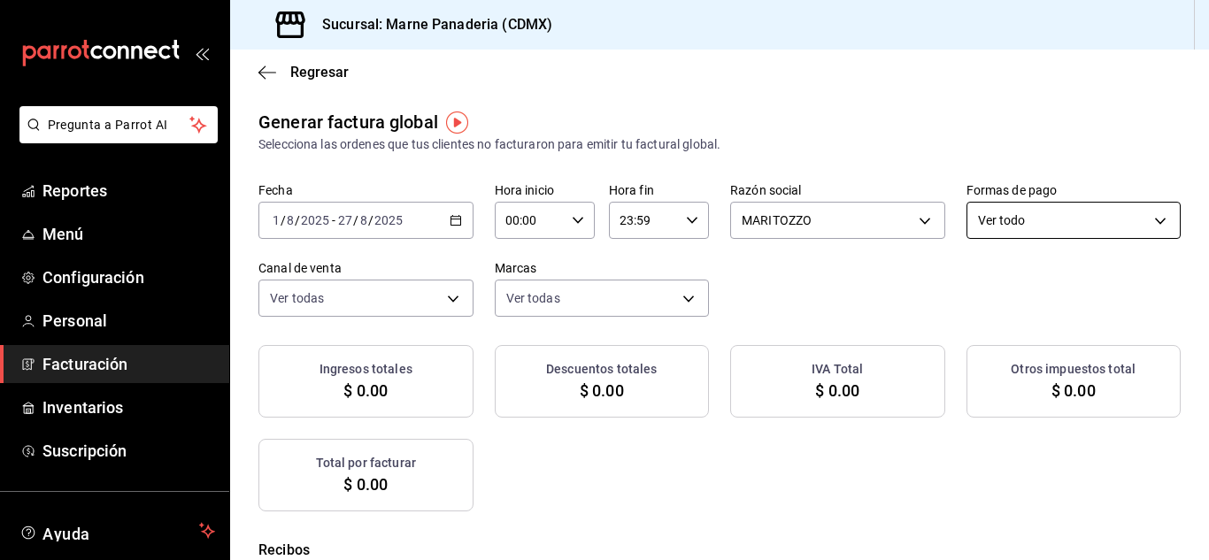
checkbox input "true"
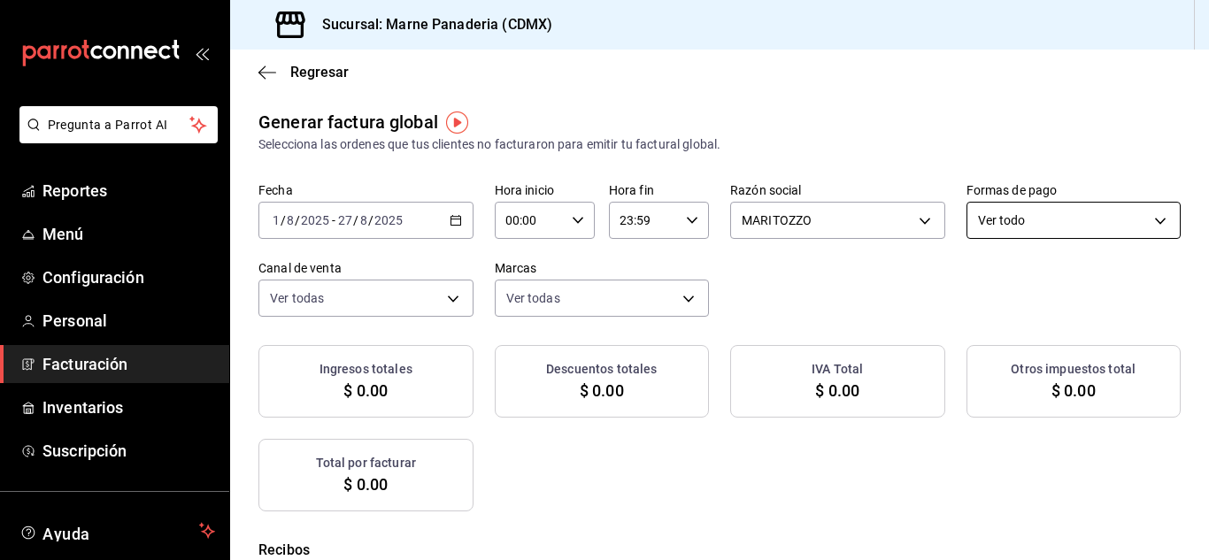
checkbox input "true"
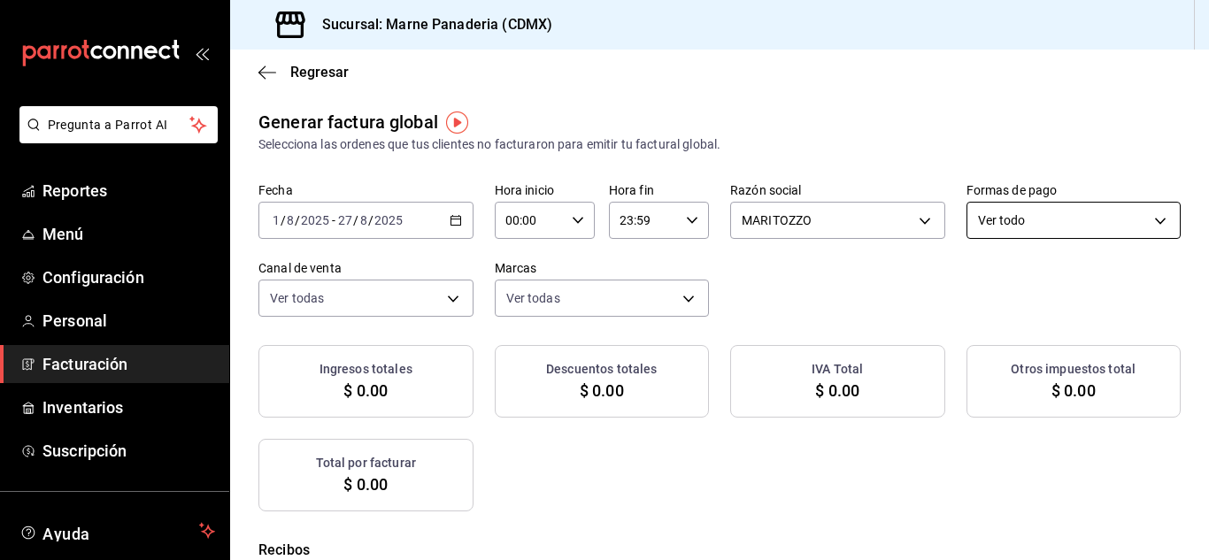
checkbox input "true"
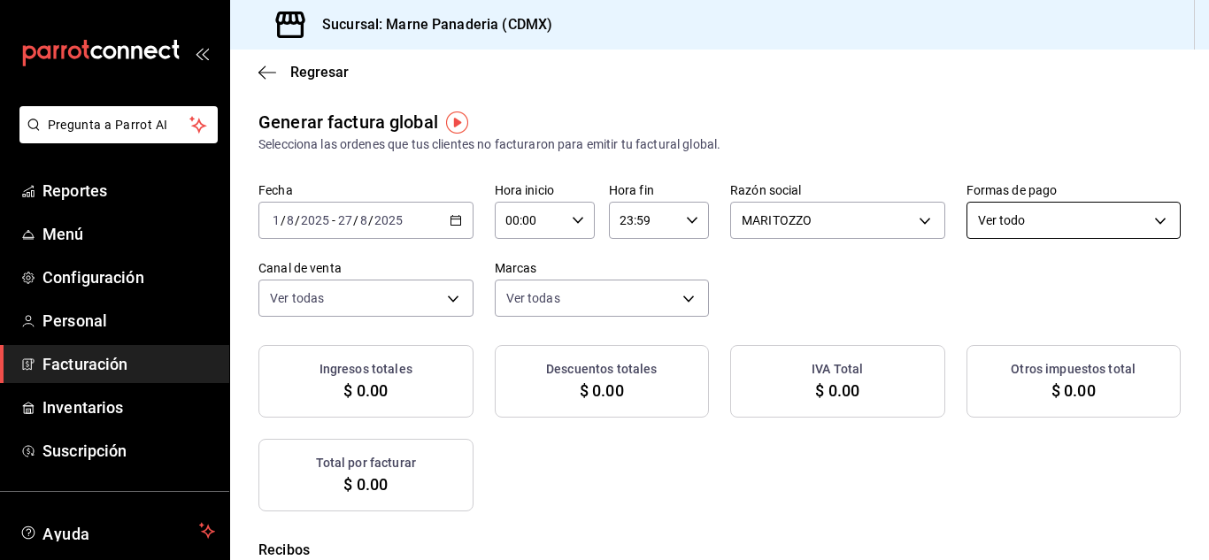
checkbox input "true"
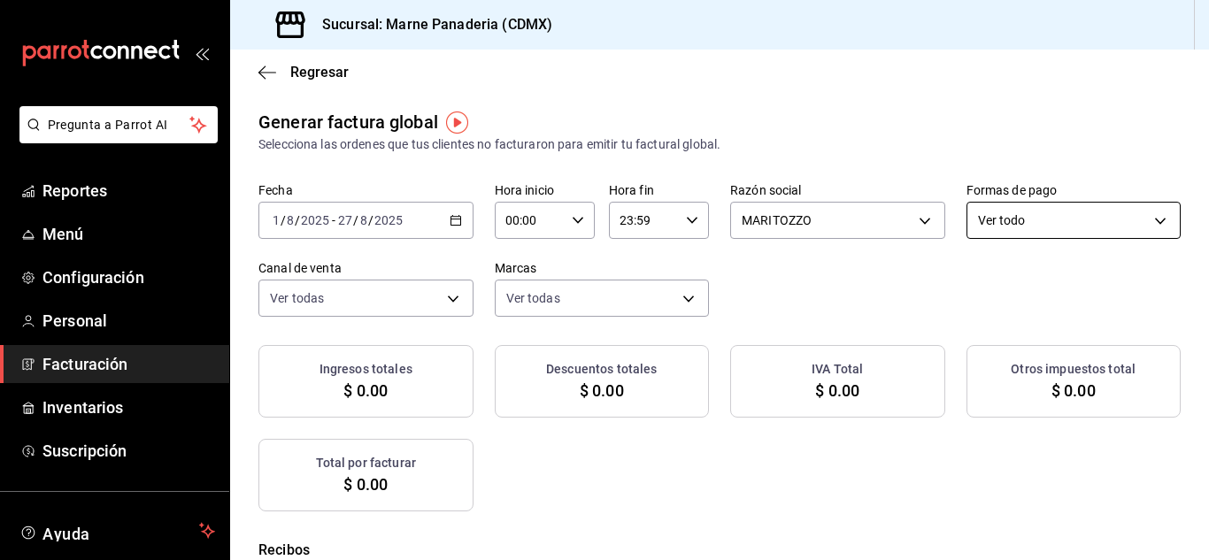
checkbox input "true"
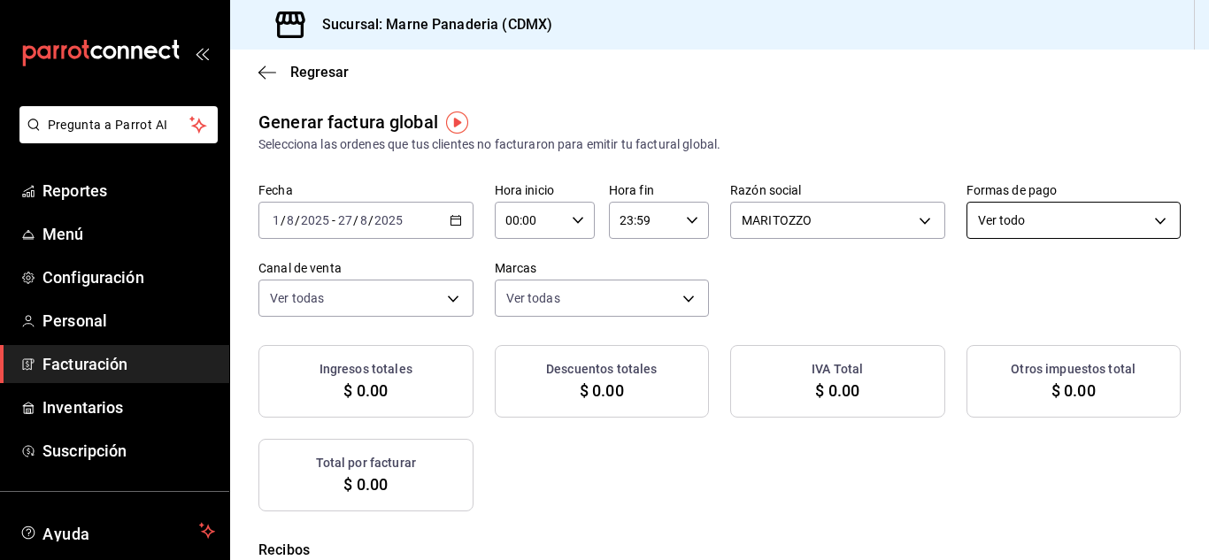
checkbox input "true"
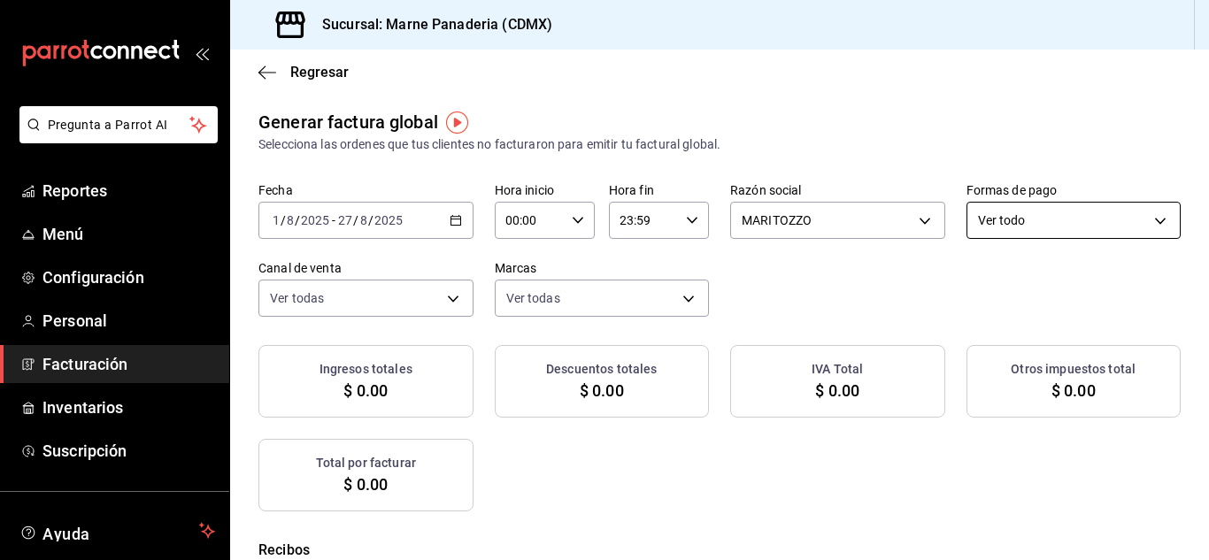
checkbox input "true"
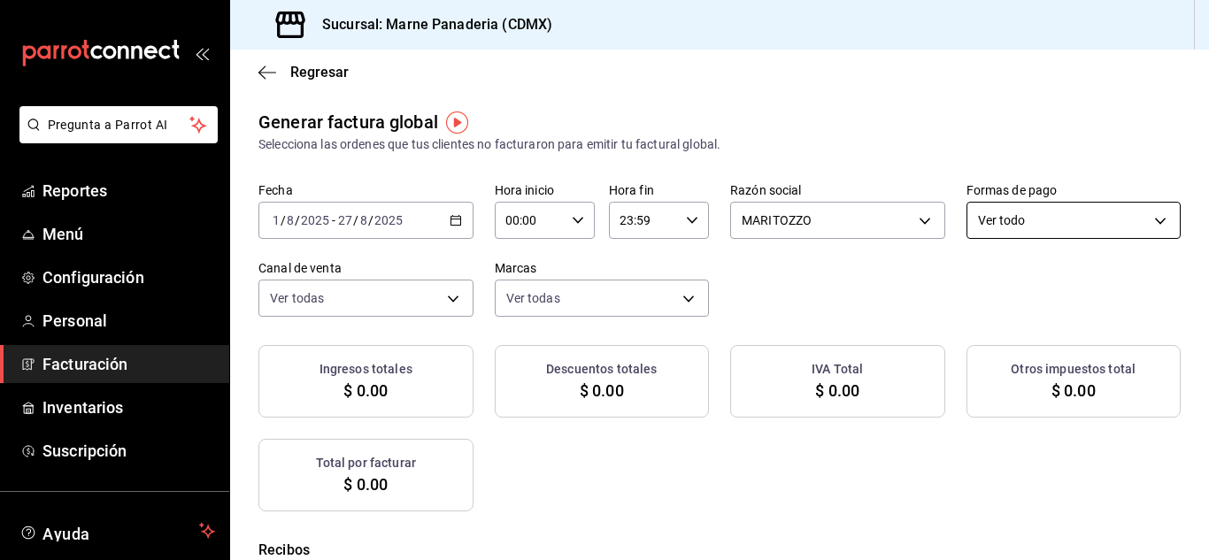
checkbox input "true"
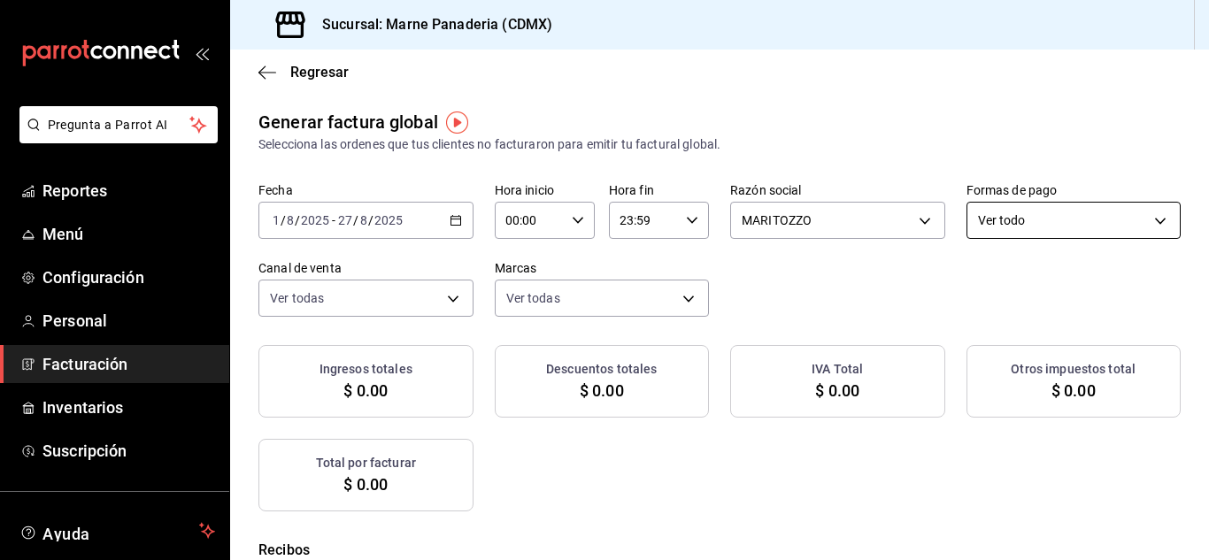
checkbox input "true"
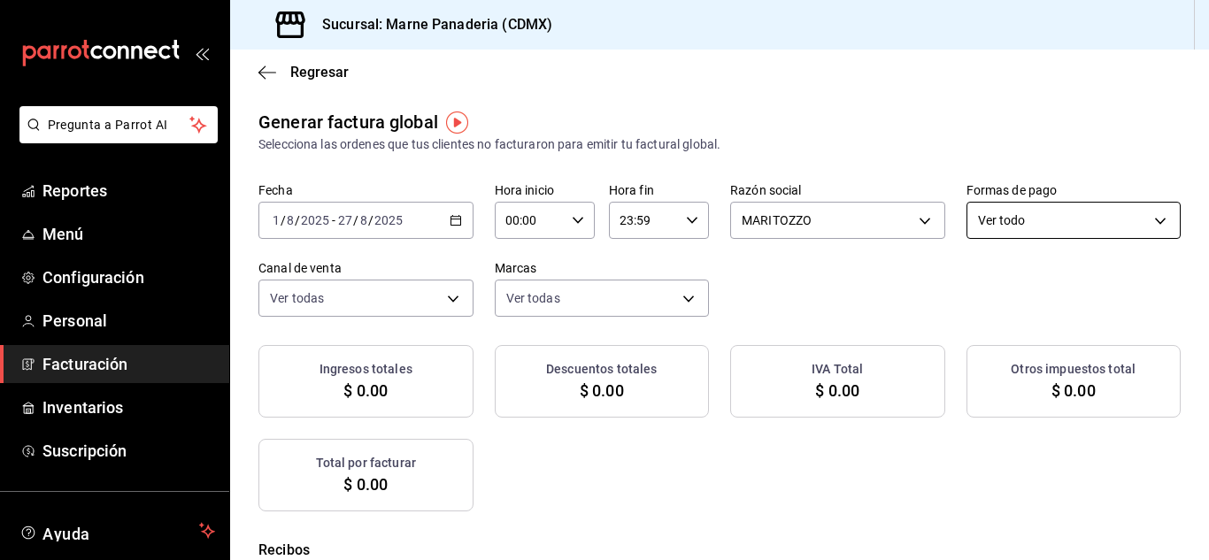
checkbox input "true"
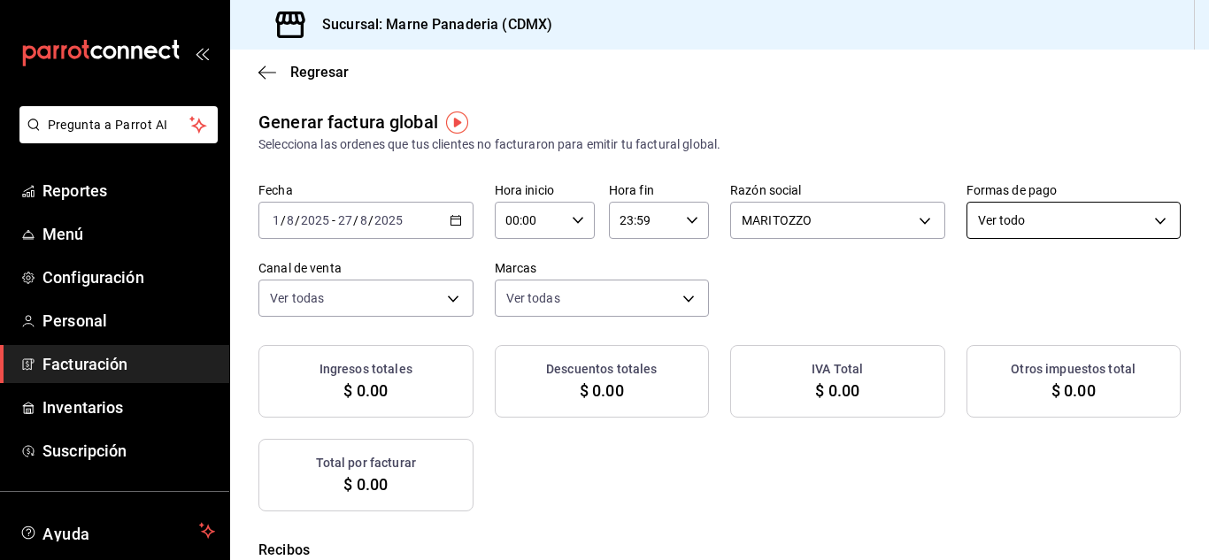
checkbox input "true"
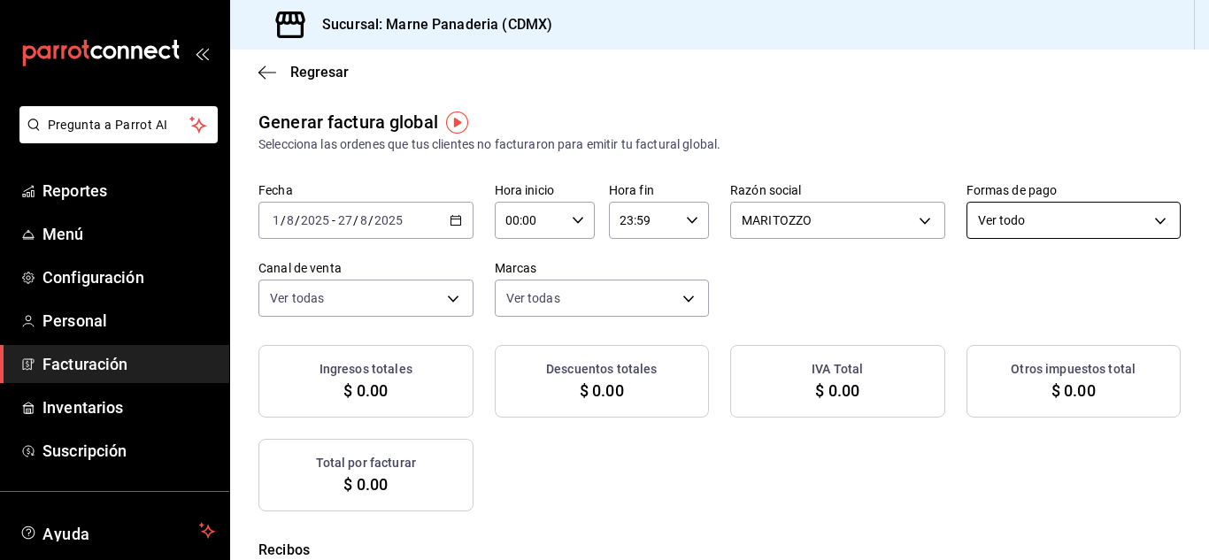
checkbox input "true"
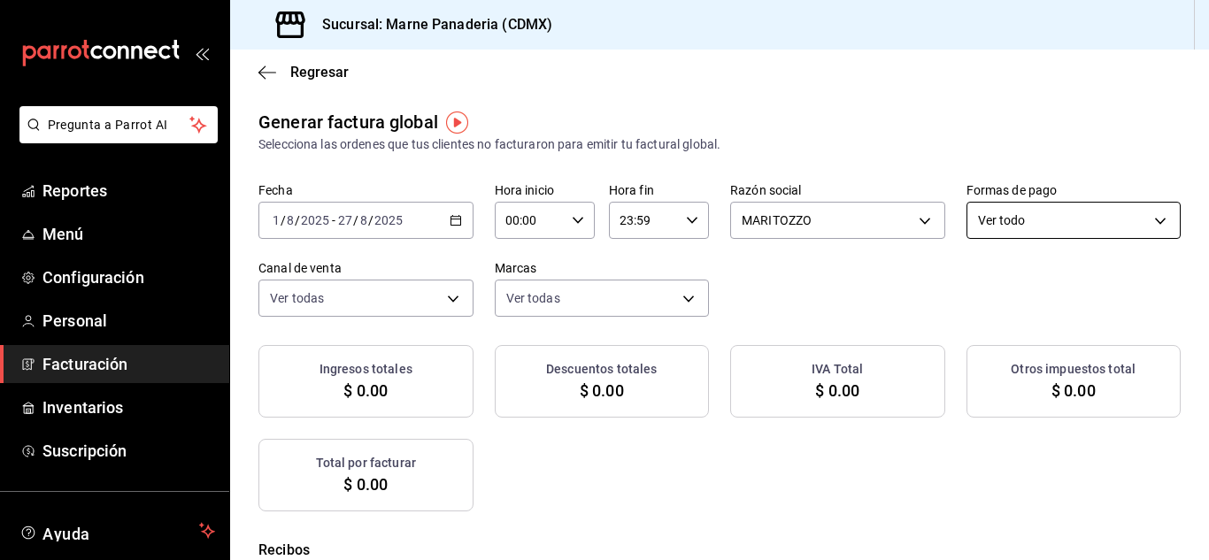
checkbox input "true"
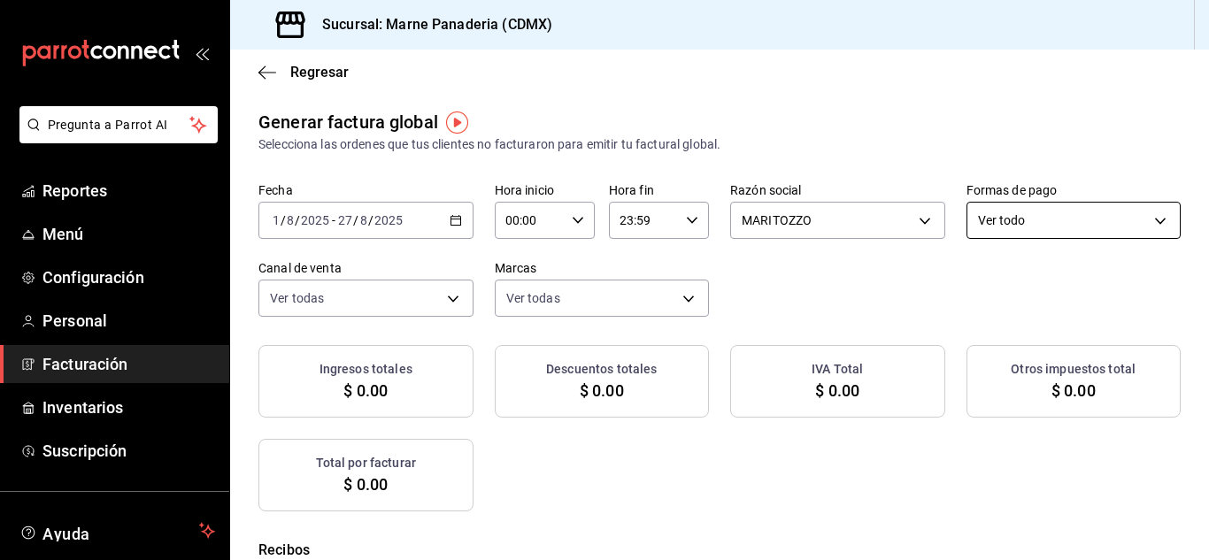
checkbox input "true"
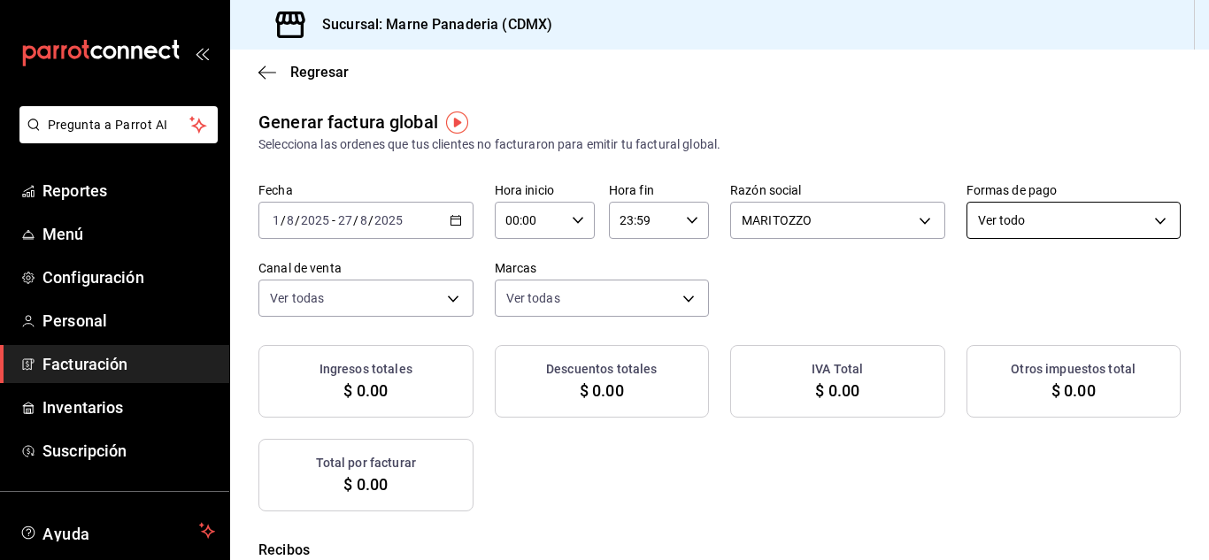
checkbox input "true"
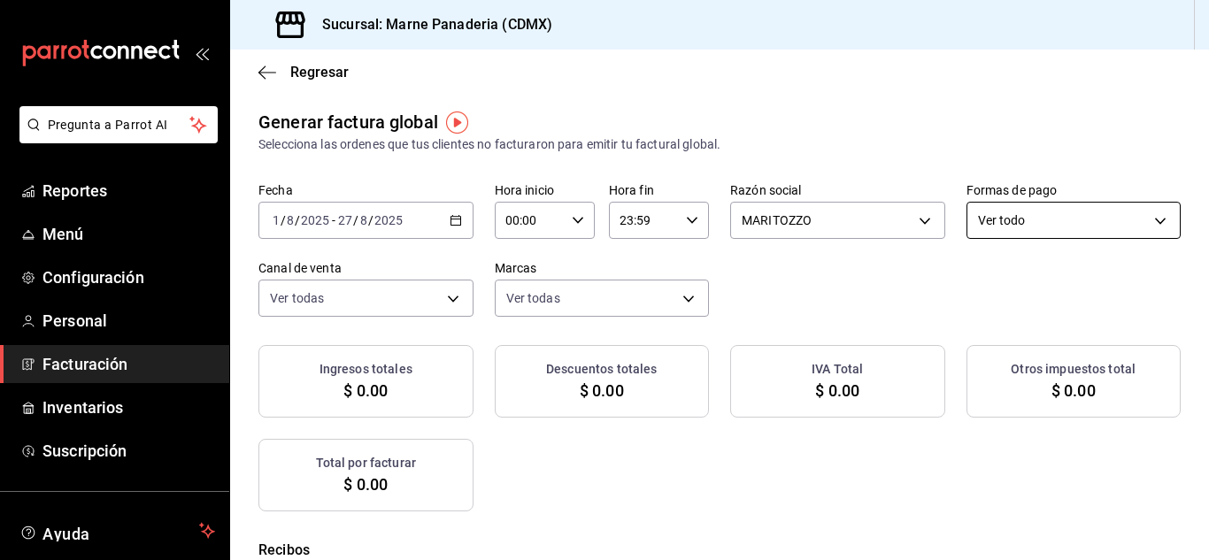
checkbox input "true"
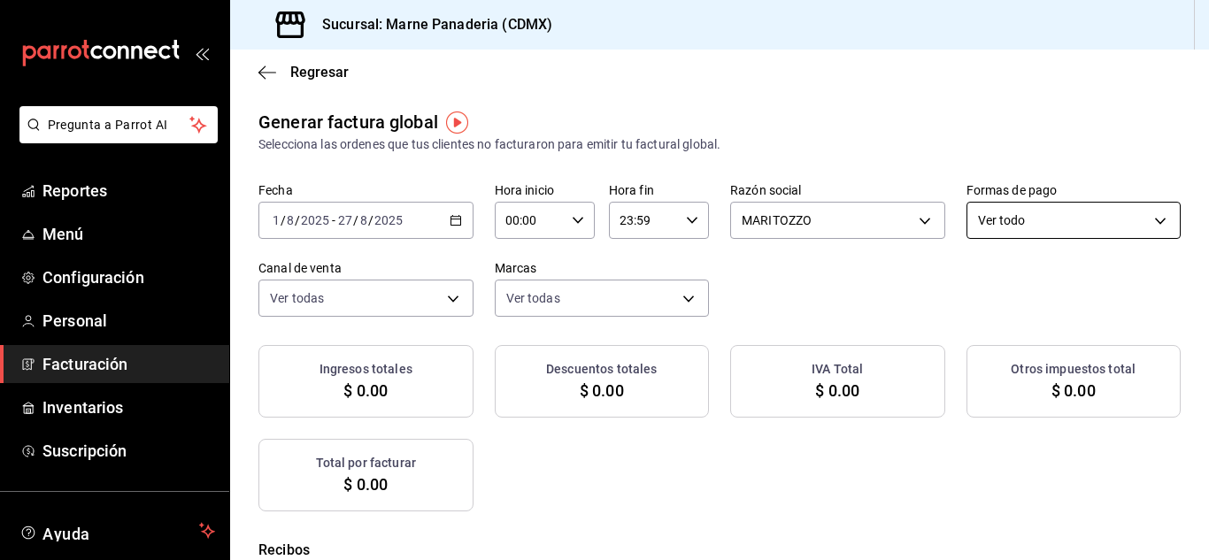
checkbox input "true"
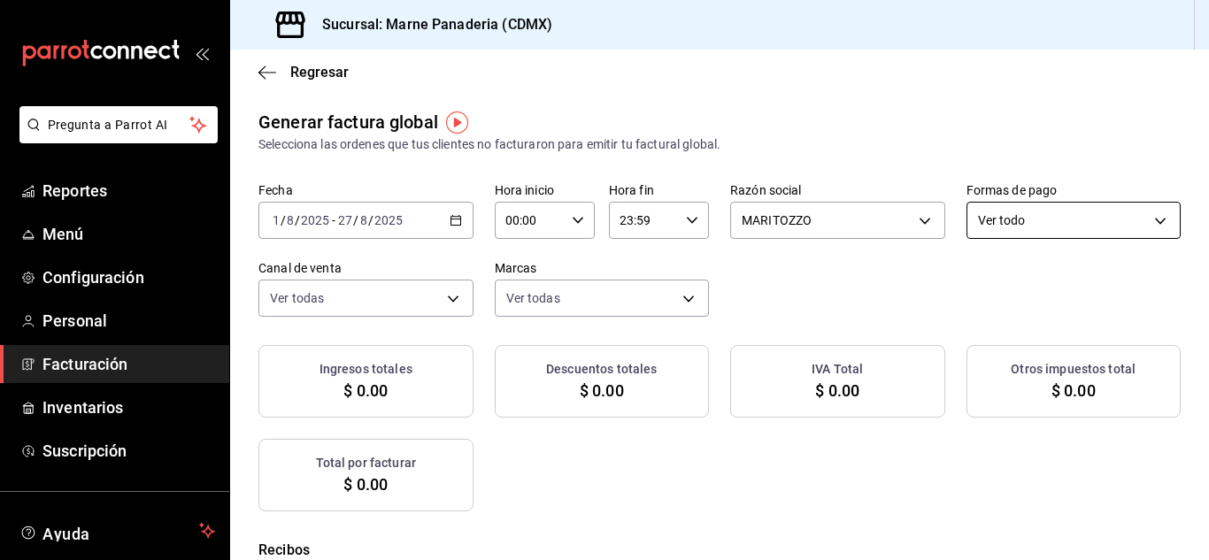
checkbox input "true"
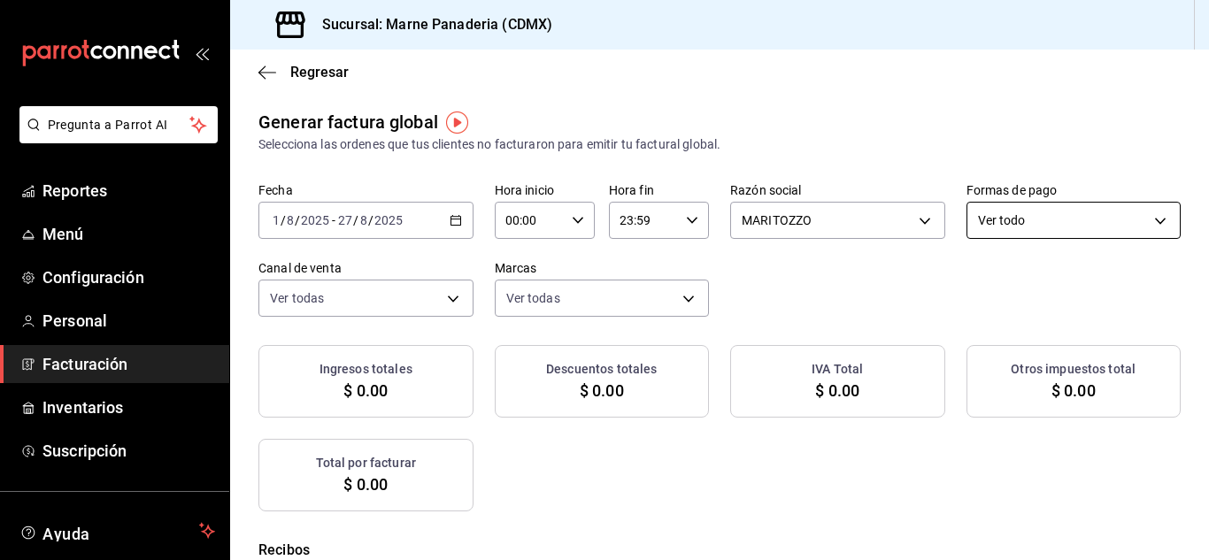
checkbox input "true"
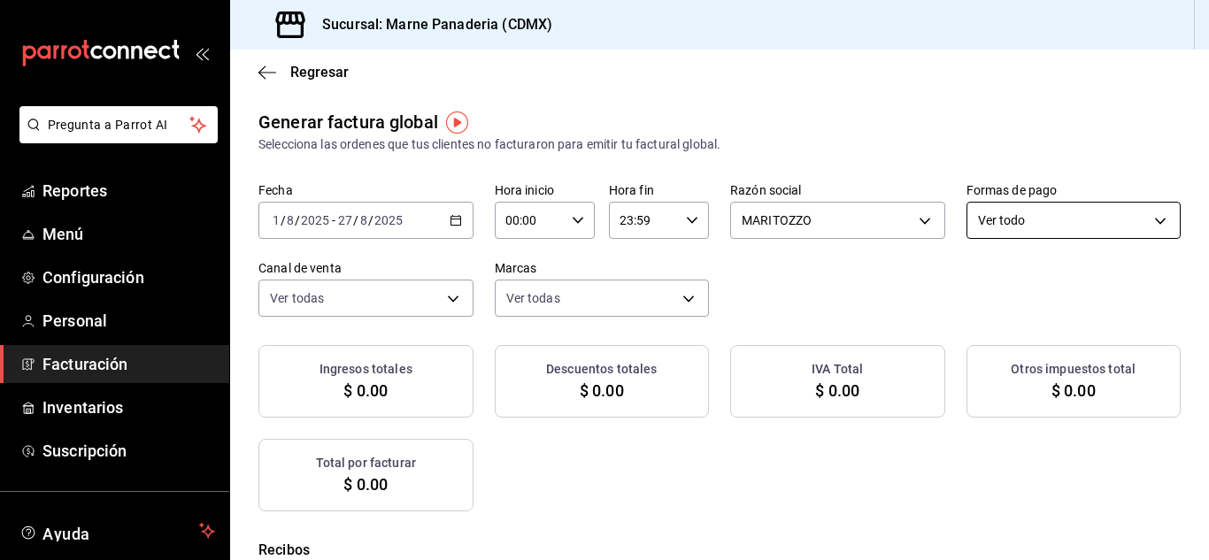
checkbox input "true"
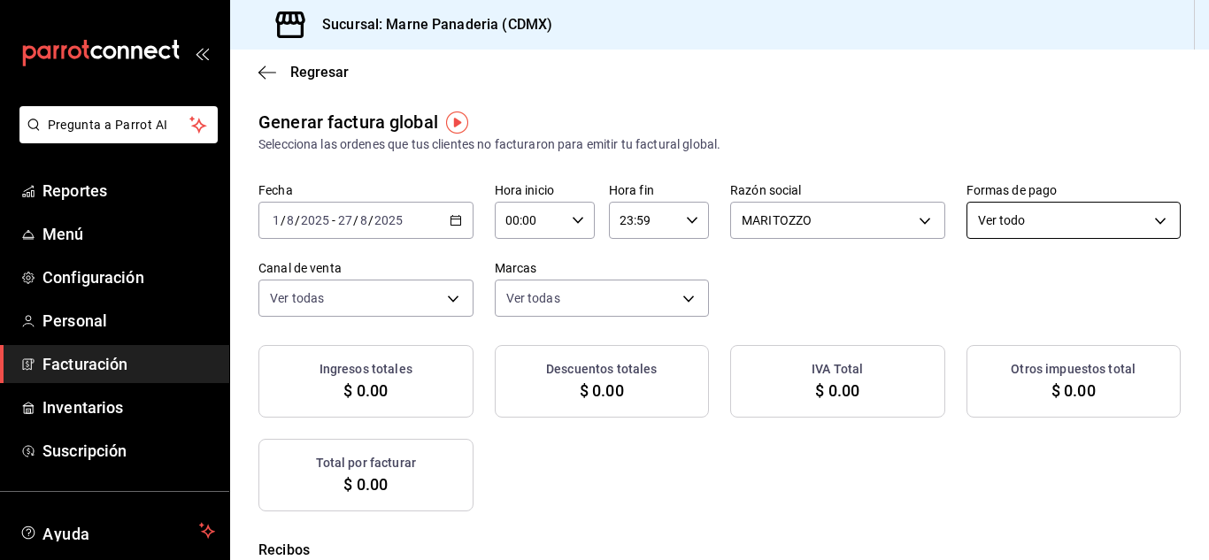
checkbox input "true"
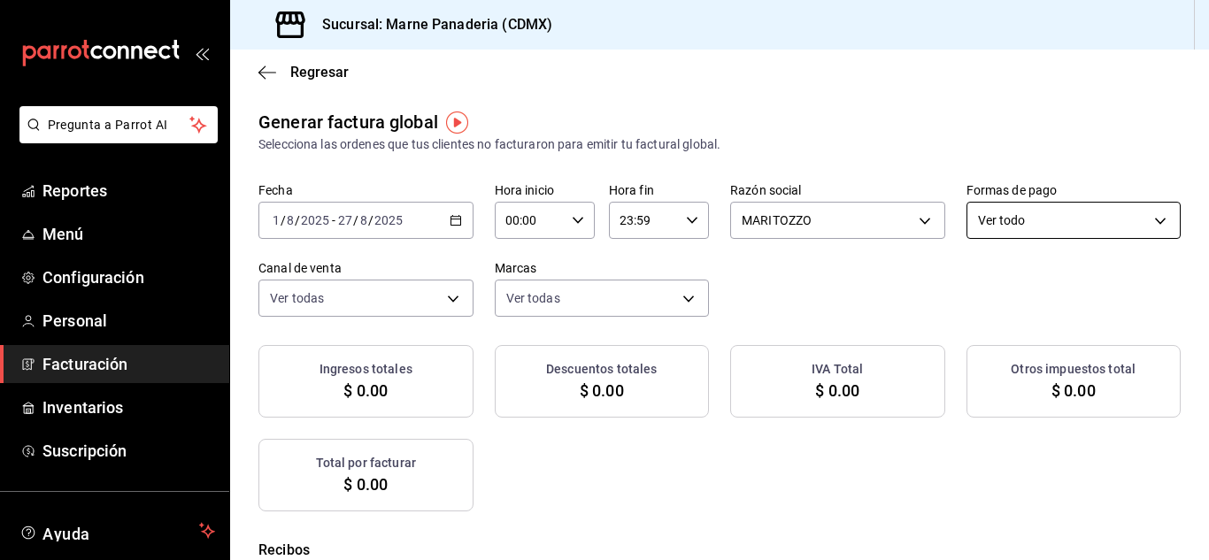
checkbox input "true"
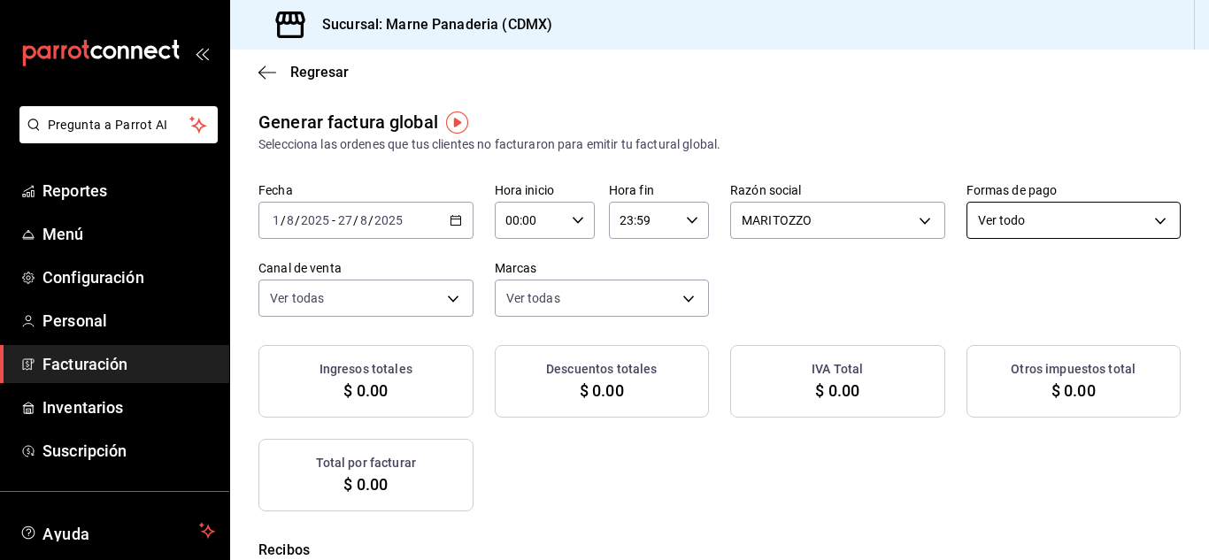
checkbox input "true"
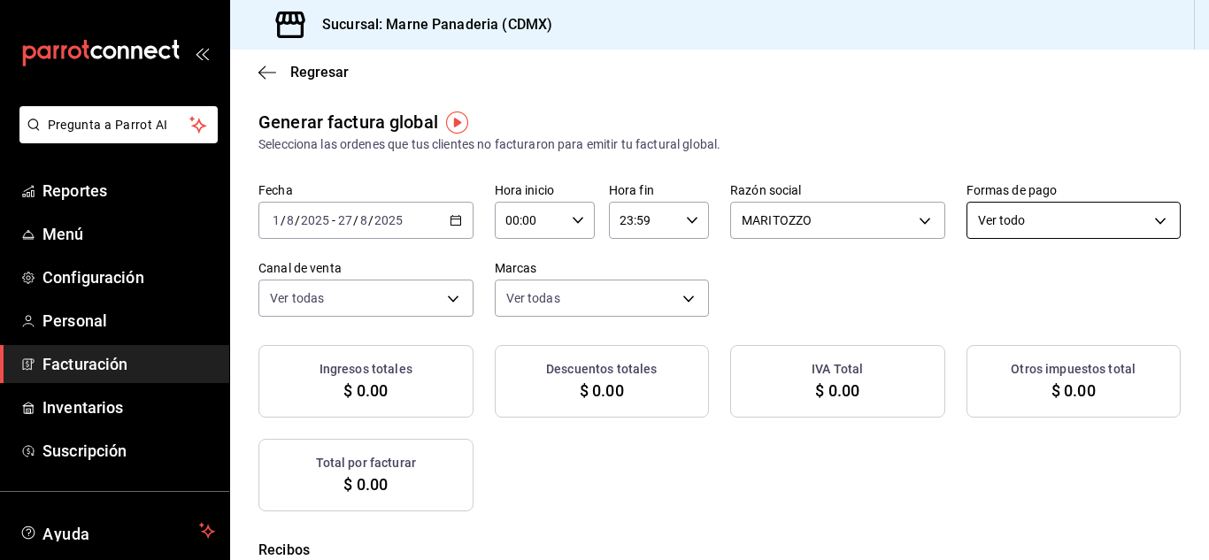
checkbox input "true"
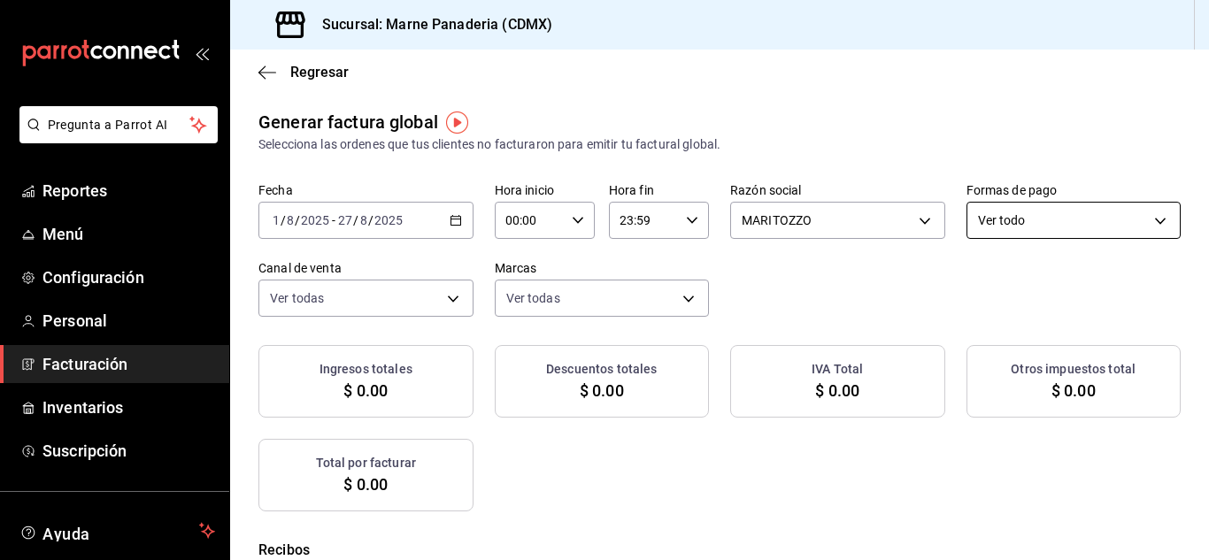
checkbox input "true"
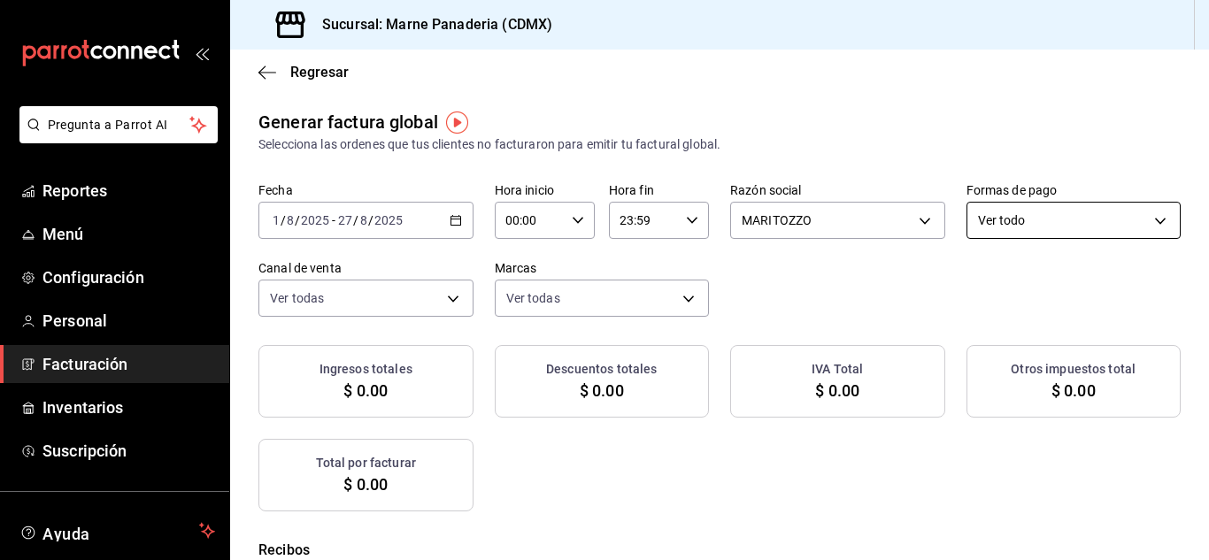
checkbox input "true"
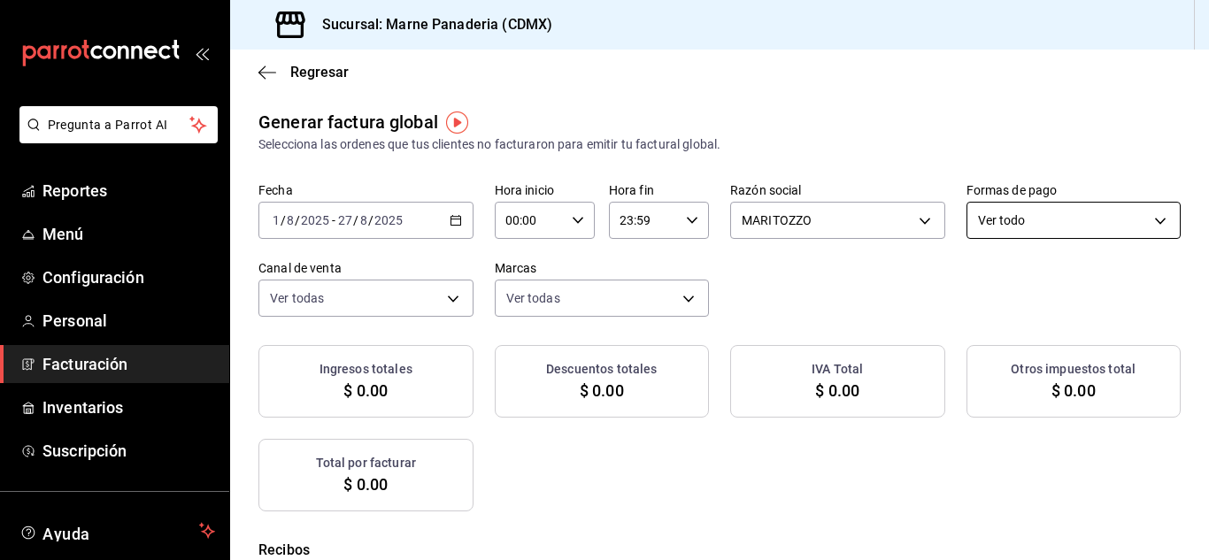
checkbox input "true"
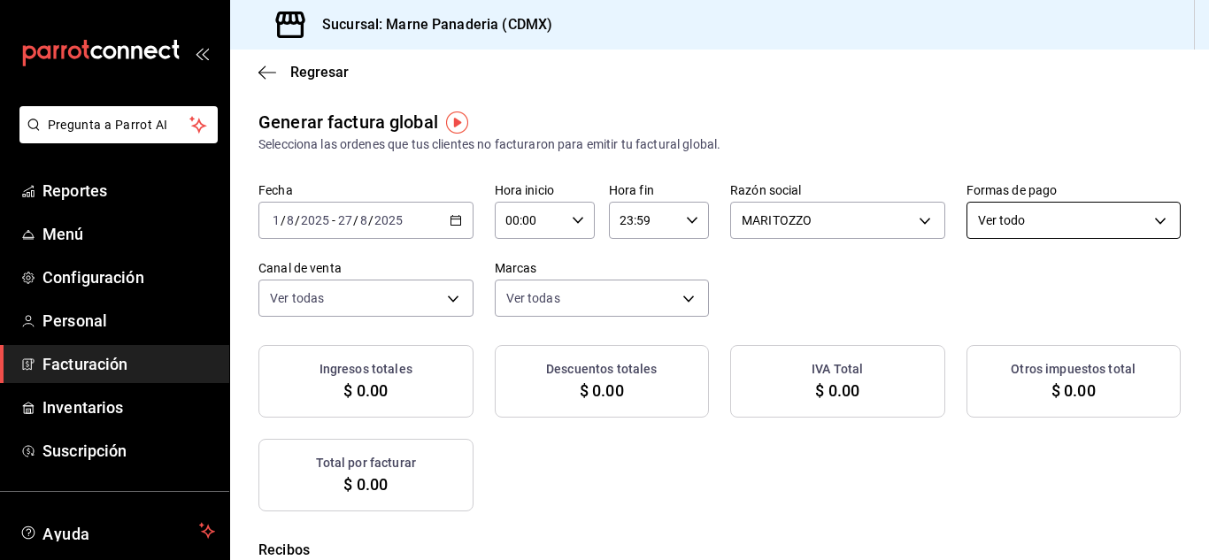
checkbox input "true"
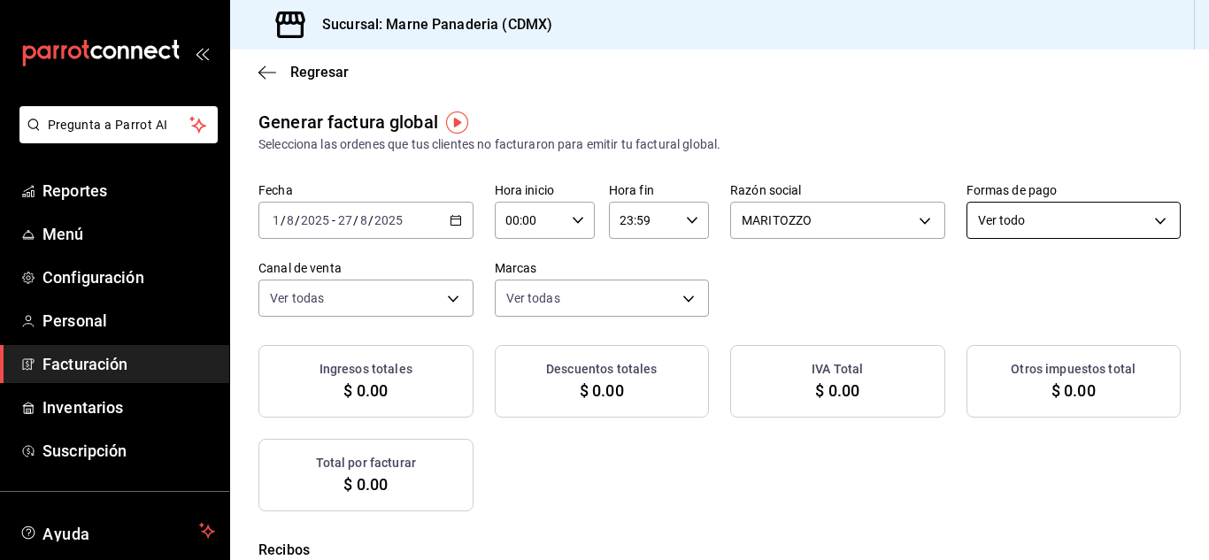
checkbox input "true"
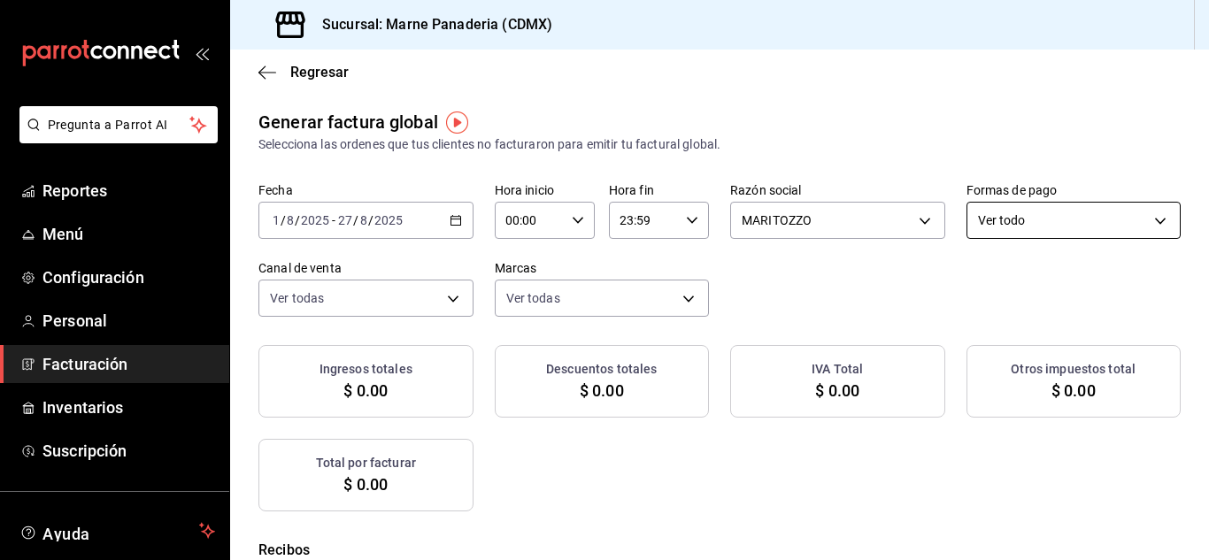
checkbox input "true"
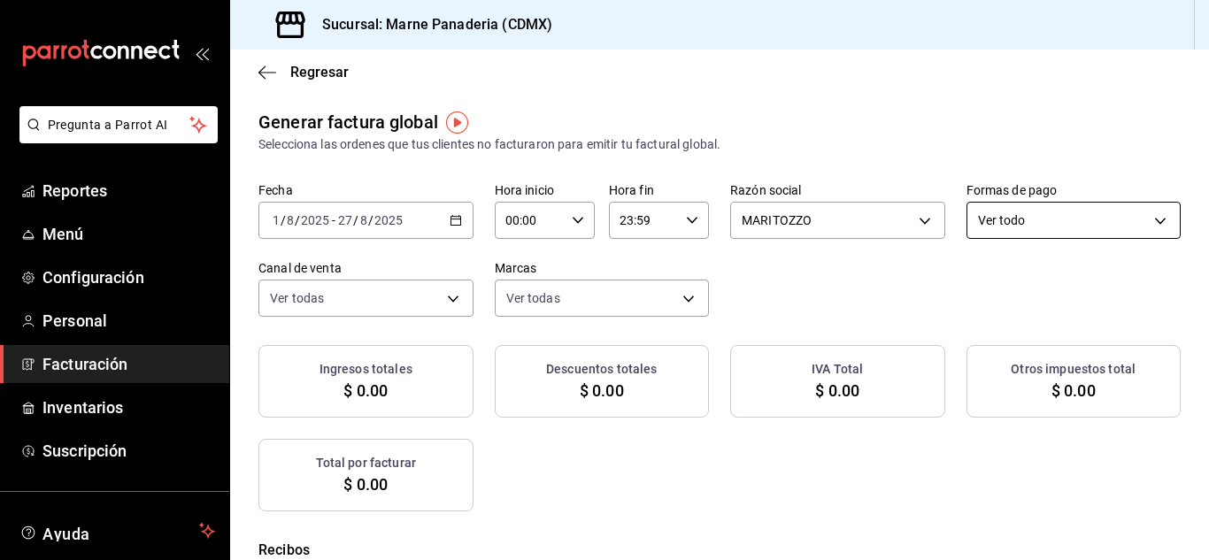
checkbox input "true"
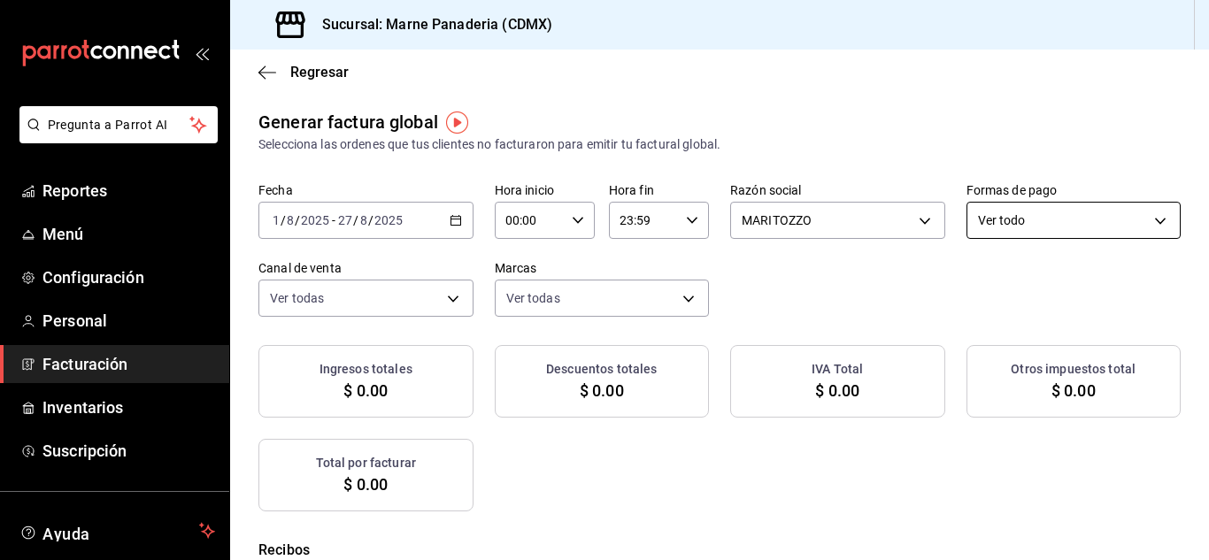
checkbox input "true"
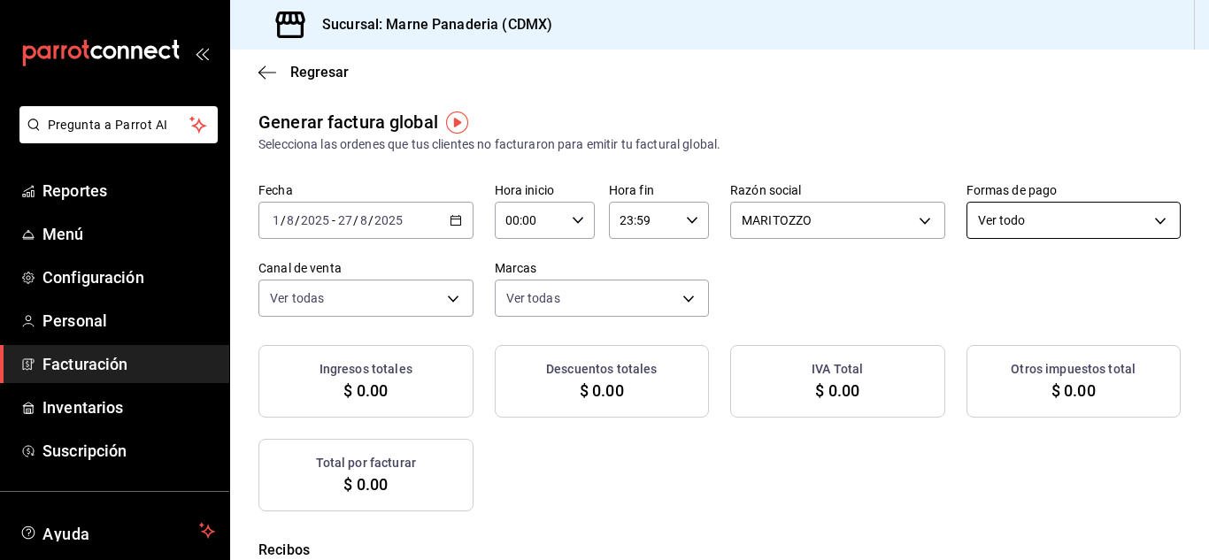
checkbox input "true"
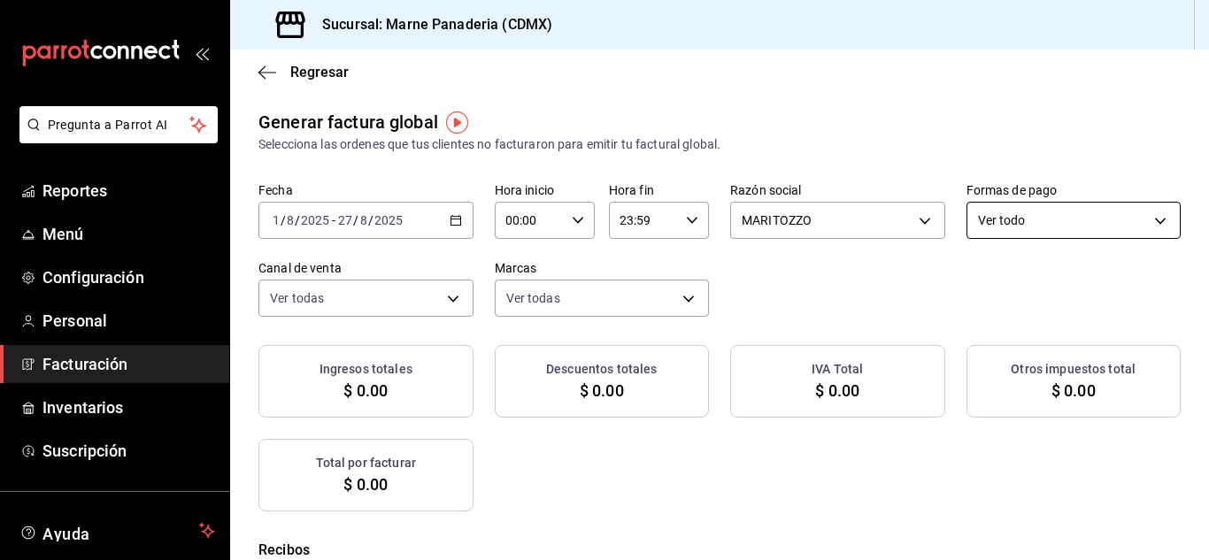
checkbox input "true"
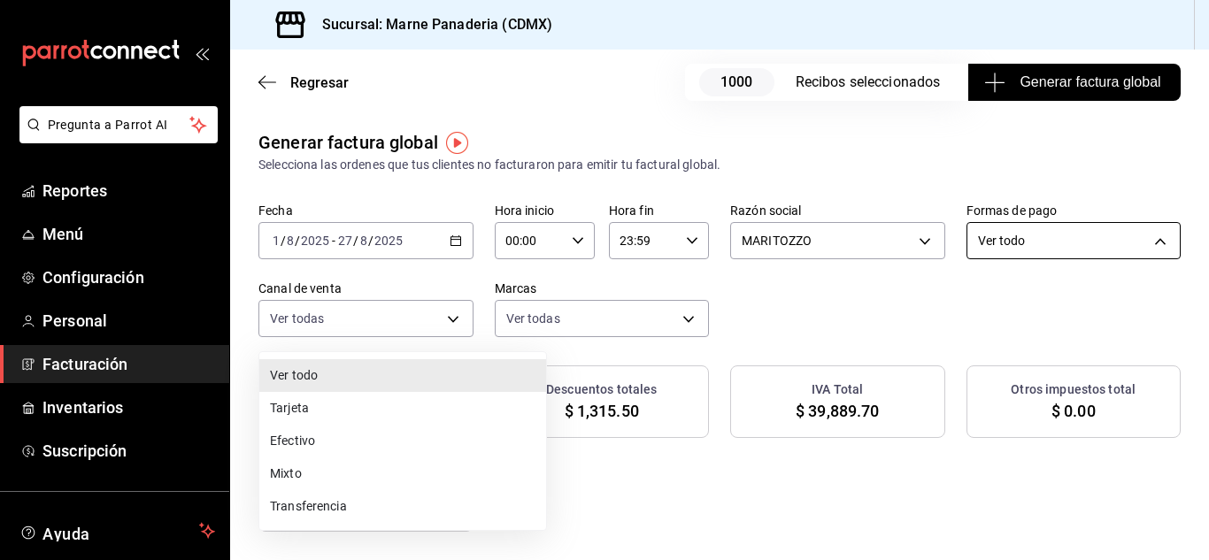
click at [516, 312] on body "Pregunta a Parrot AI Reportes Menú Configuración Personal Facturación Inventari…" at bounding box center [604, 280] width 1209 height 560
click at [414, 412] on li "Tarjeta" at bounding box center [402, 408] width 287 height 33
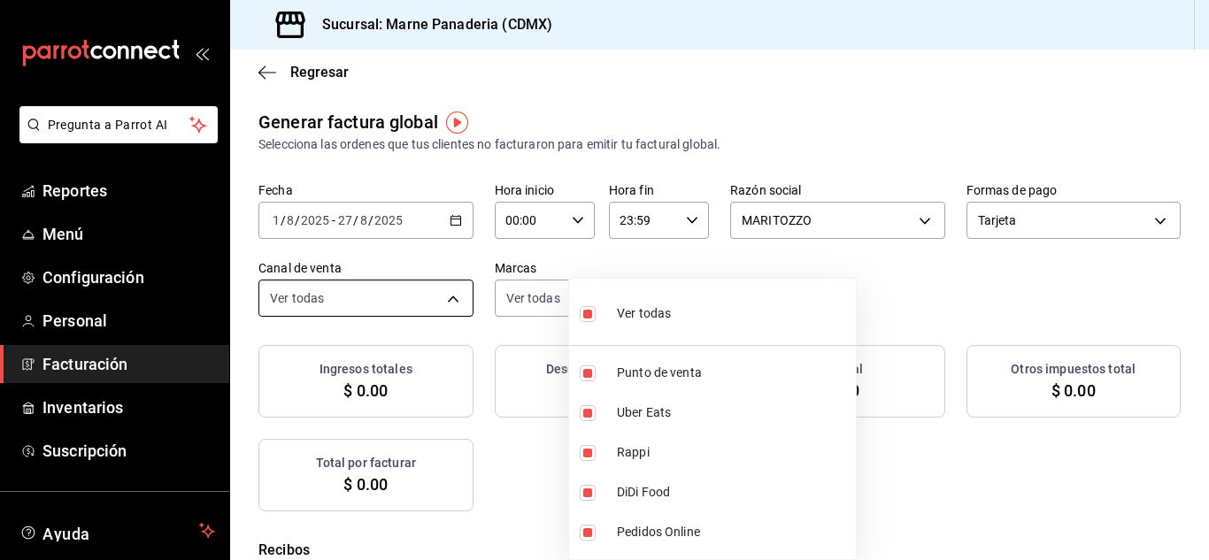
click at [649, 296] on body "Pregunta a Parrot AI Reportes Menú Configuración Personal Facturación Inventari…" at bounding box center [604, 280] width 1209 height 560
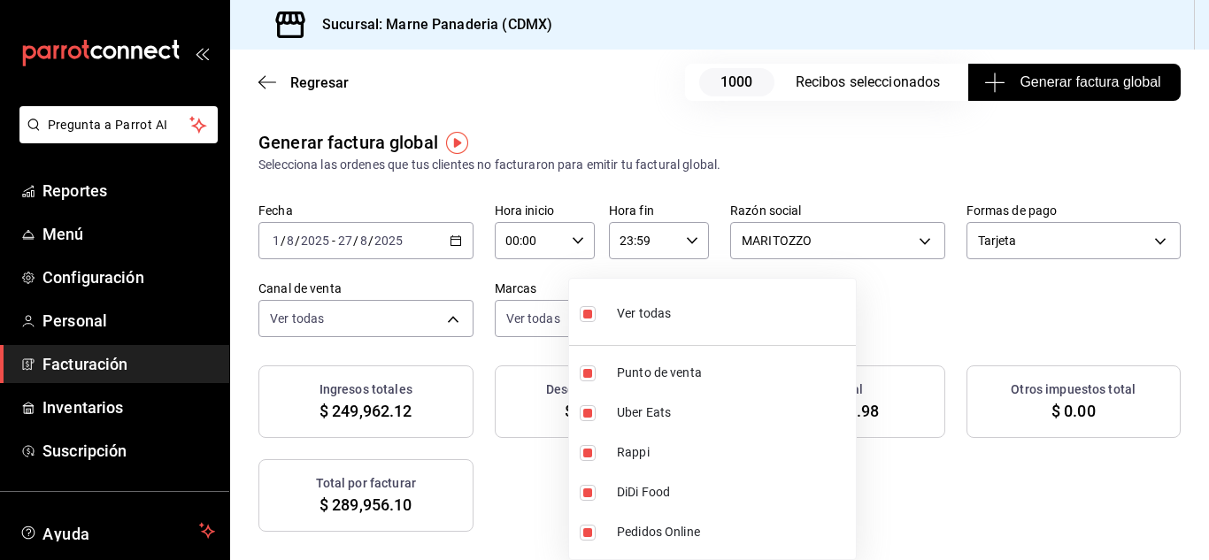
click at [649, 298] on li "Ver todas" at bounding box center [712, 312] width 287 height 52
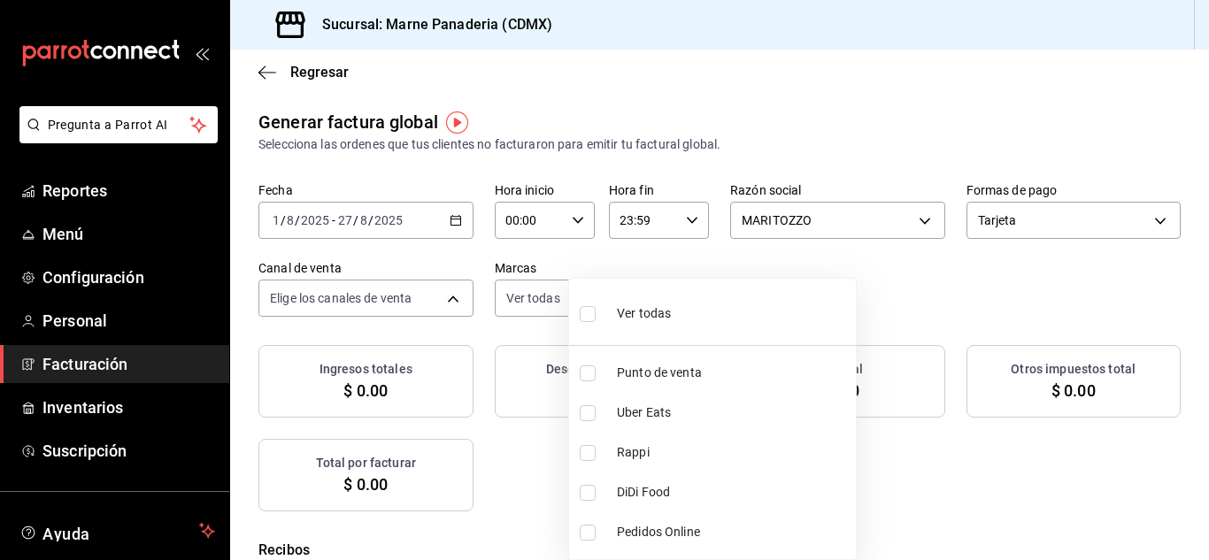
click at [649, 296] on div at bounding box center [604, 280] width 1209 height 560
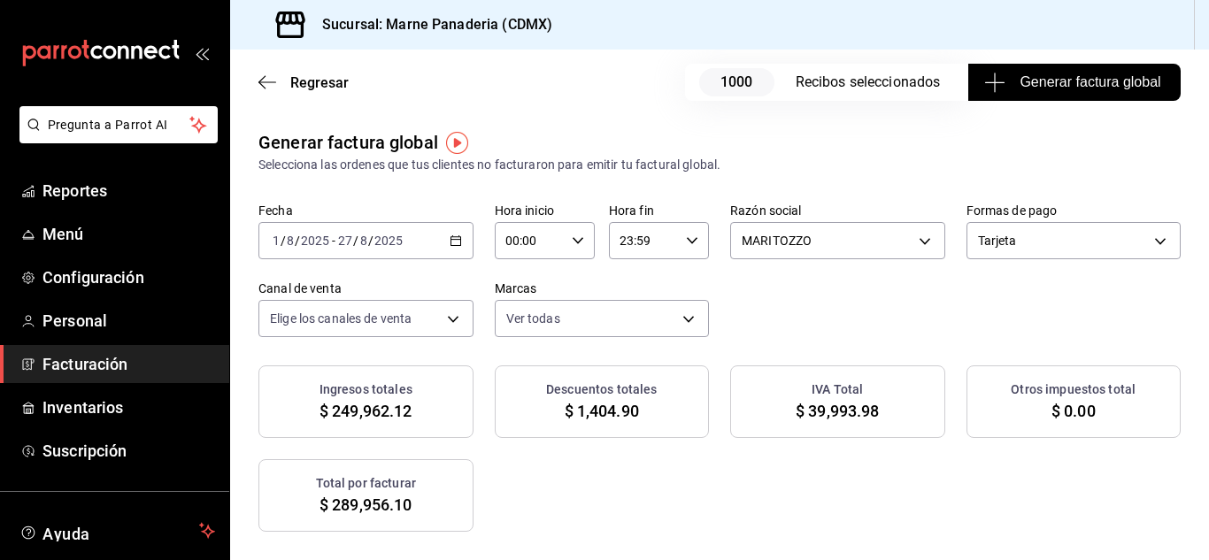
click at [649, 296] on div at bounding box center [604, 280] width 1209 height 560
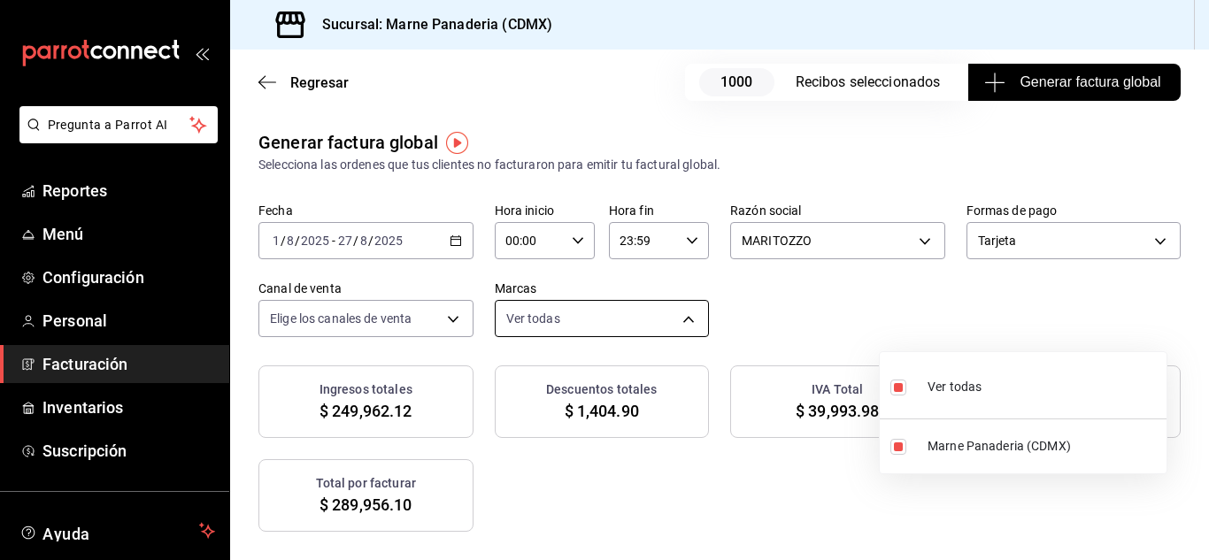
click at [649, 334] on body "Pregunta a Parrot AI Reportes Menú Configuración Personal Facturación Inventari…" at bounding box center [604, 280] width 1209 height 560
click at [649, 349] on div at bounding box center [604, 280] width 1209 height 560
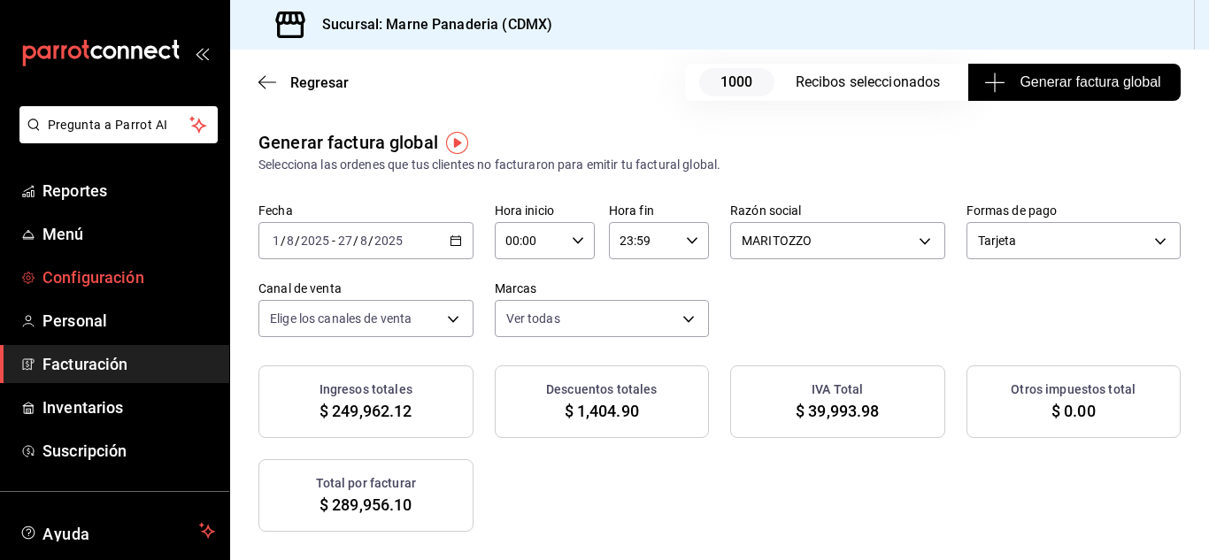
click at [108, 273] on span "Configuración" at bounding box center [128, 277] width 173 height 24
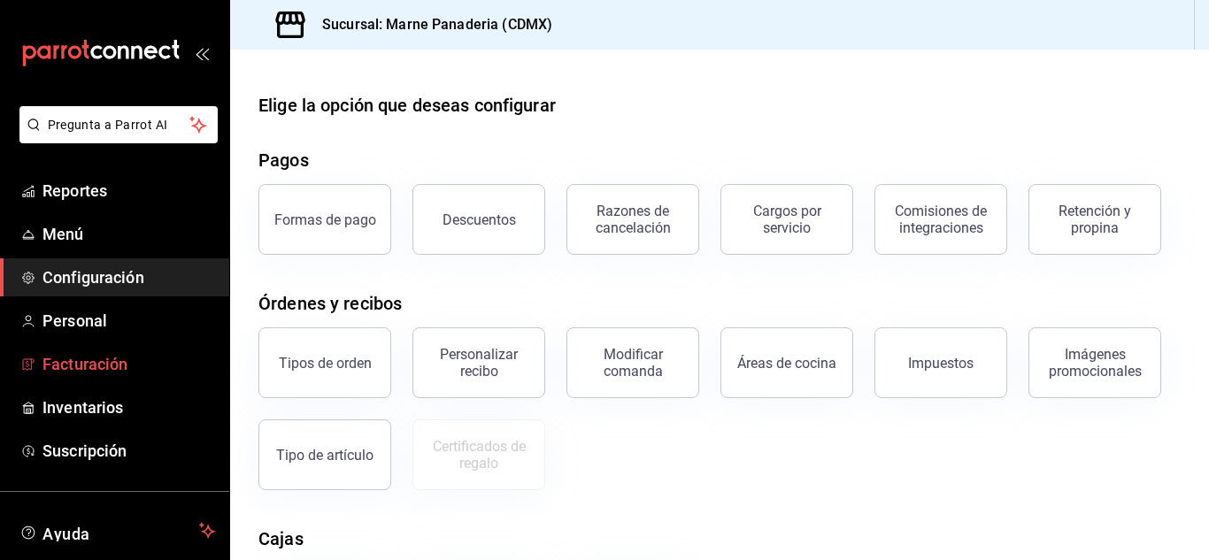
click at [112, 362] on span "Facturación" at bounding box center [128, 364] width 173 height 24
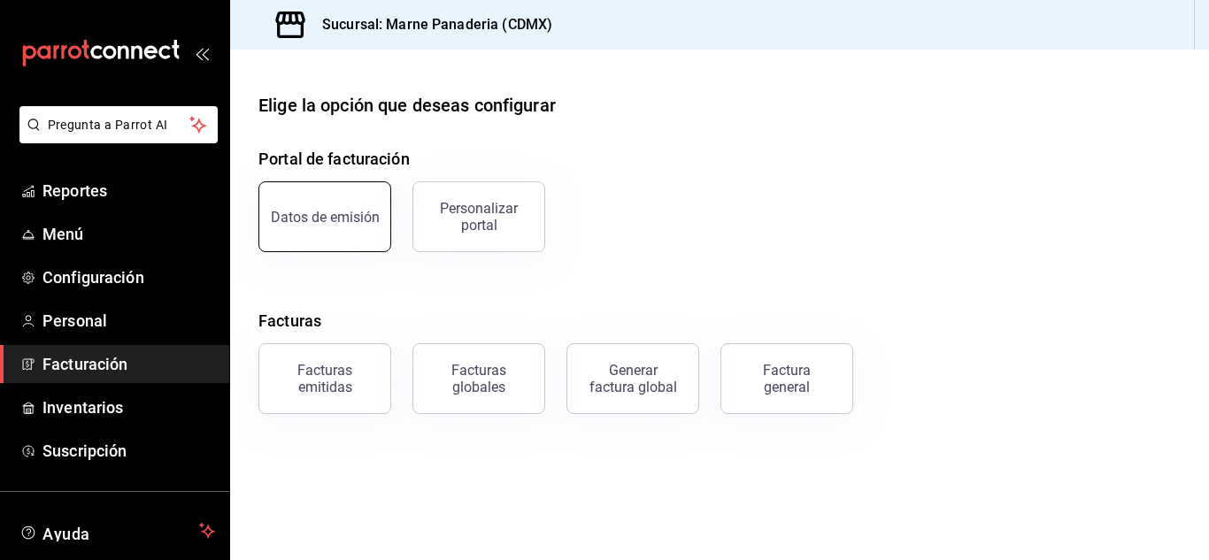
click at [341, 214] on div "Datos de emisión" at bounding box center [325, 217] width 109 height 17
click at [488, 219] on div "Personalizar portal" at bounding box center [479, 217] width 110 height 34
click at [649, 377] on div "Factura general" at bounding box center [786, 379] width 88 height 34
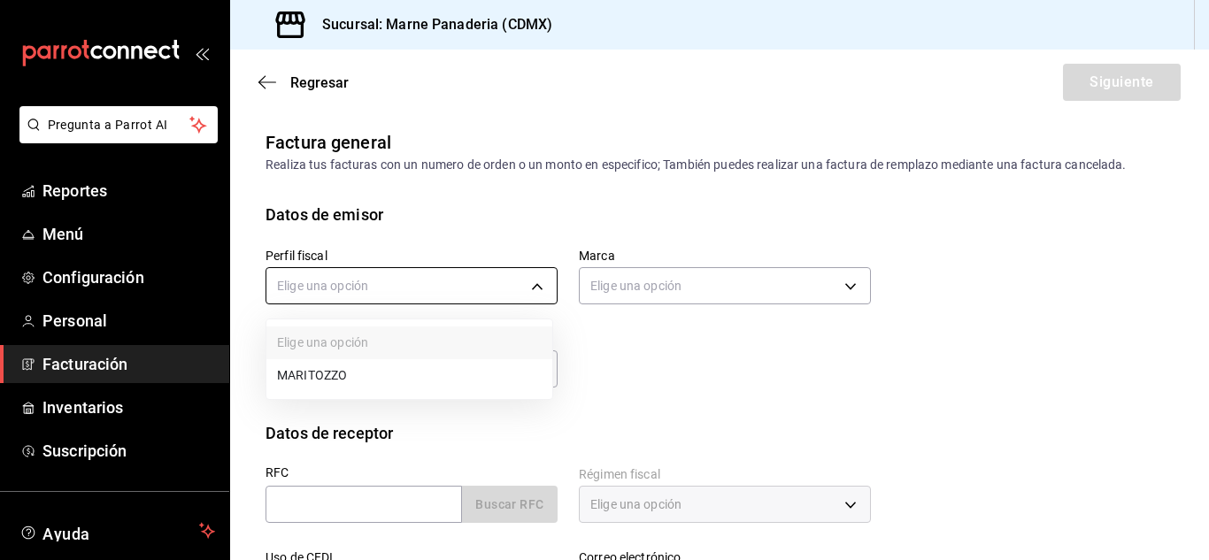
click at [527, 289] on body "Pregunta a Parrot AI Reportes Menú Configuración Personal Facturación Inventari…" at bounding box center [604, 280] width 1209 height 560
click at [482, 368] on li "MARITOZZO" at bounding box center [409, 375] width 286 height 33
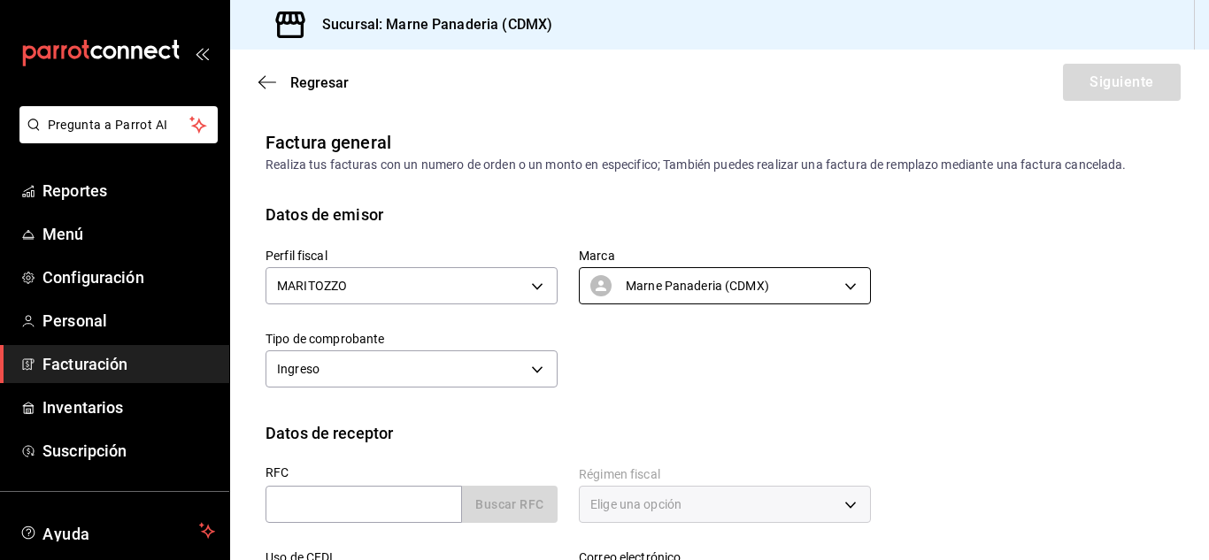
click at [649, 279] on body "Pregunta a Parrot AI Reportes Menú Configuración Personal Facturación Inventari…" at bounding box center [604, 280] width 1209 height 560
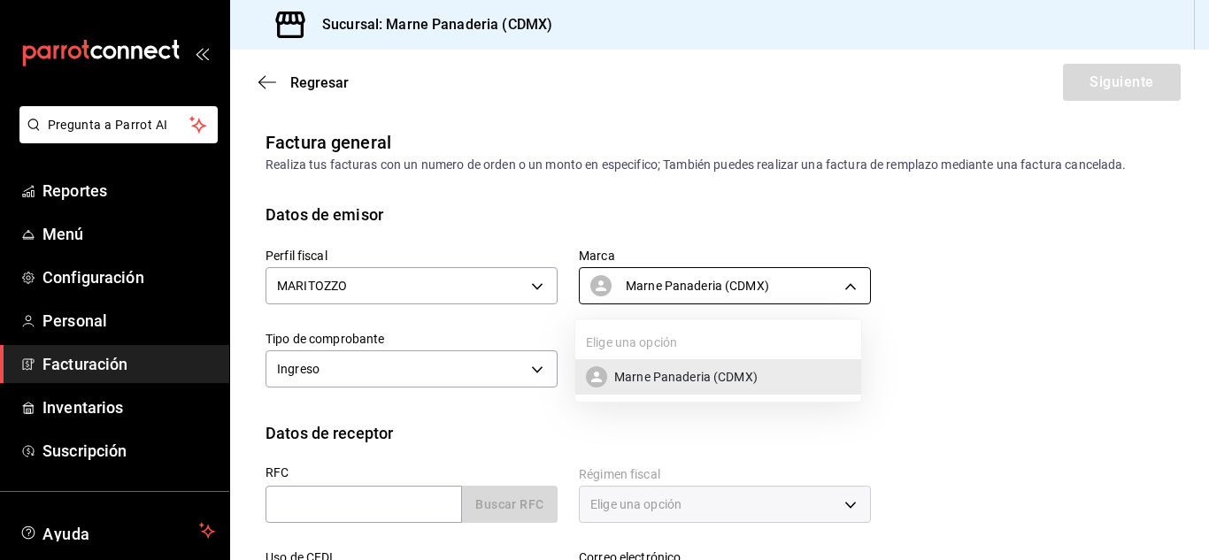
click at [649, 279] on div at bounding box center [604, 280] width 1209 height 560
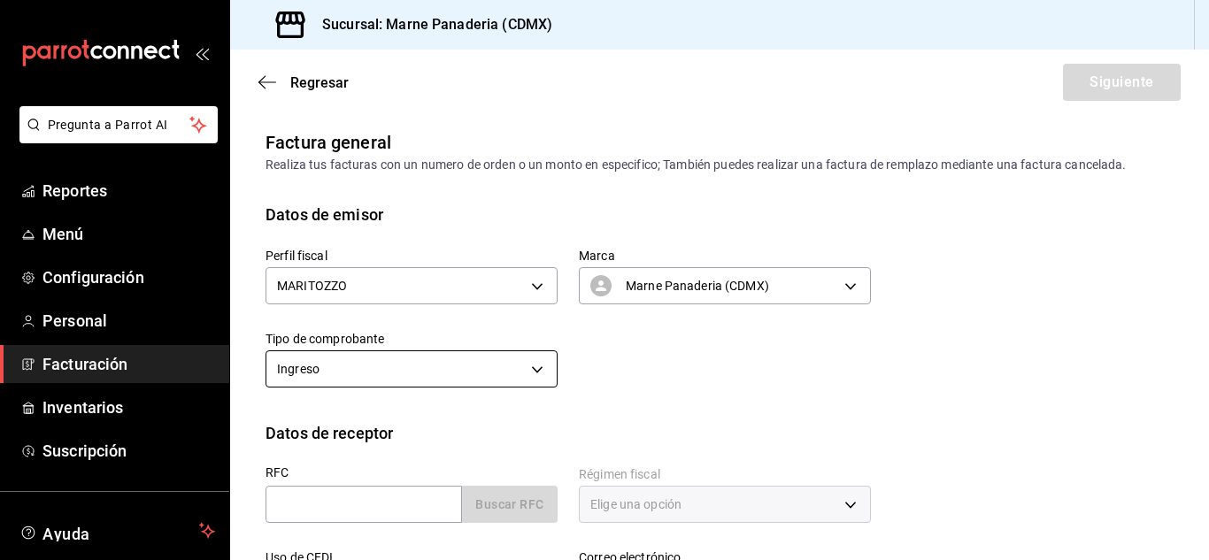
click at [534, 374] on body "Pregunta a Parrot AI Reportes Menú Configuración Personal Facturación Inventari…" at bounding box center [604, 280] width 1209 height 560
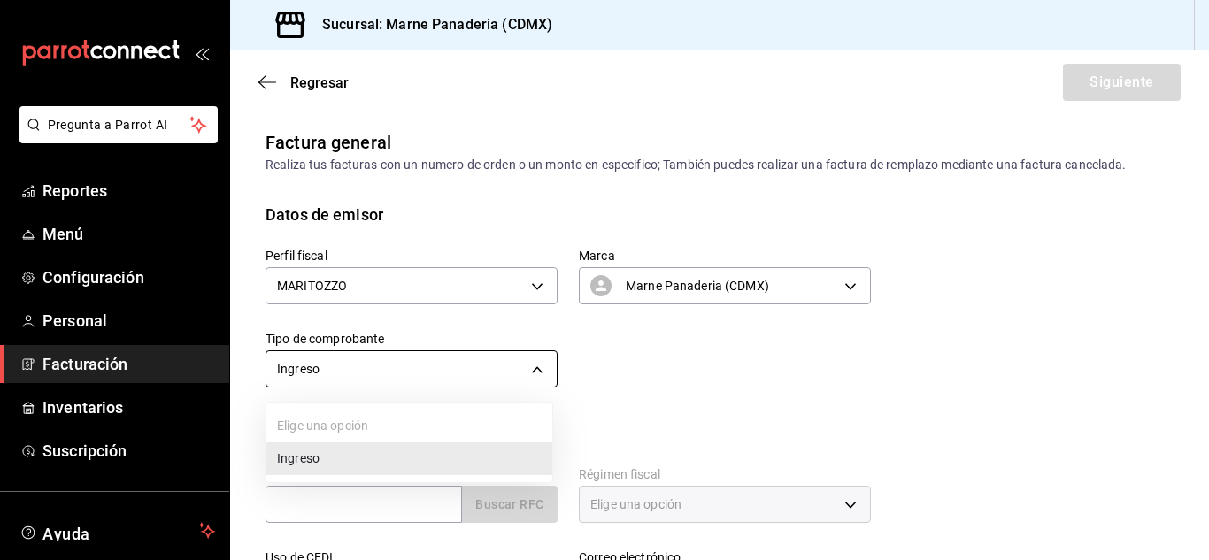
click at [534, 374] on div at bounding box center [604, 280] width 1209 height 560
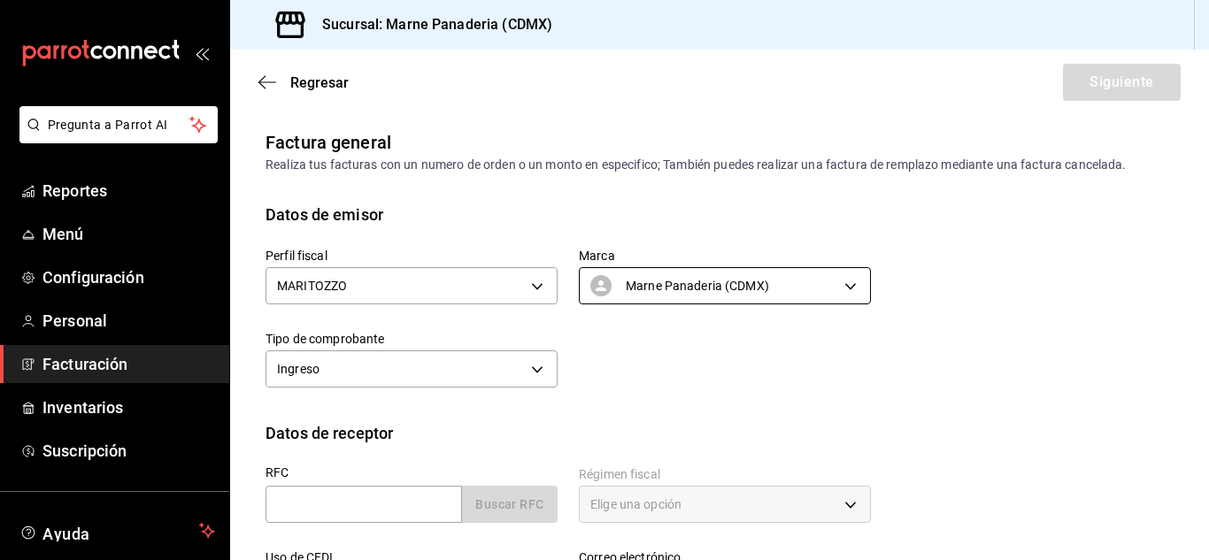
click at [649, 280] on body "Pregunta a Parrot AI Reportes Menú Configuración Personal Facturación Inventari…" at bounding box center [604, 280] width 1209 height 560
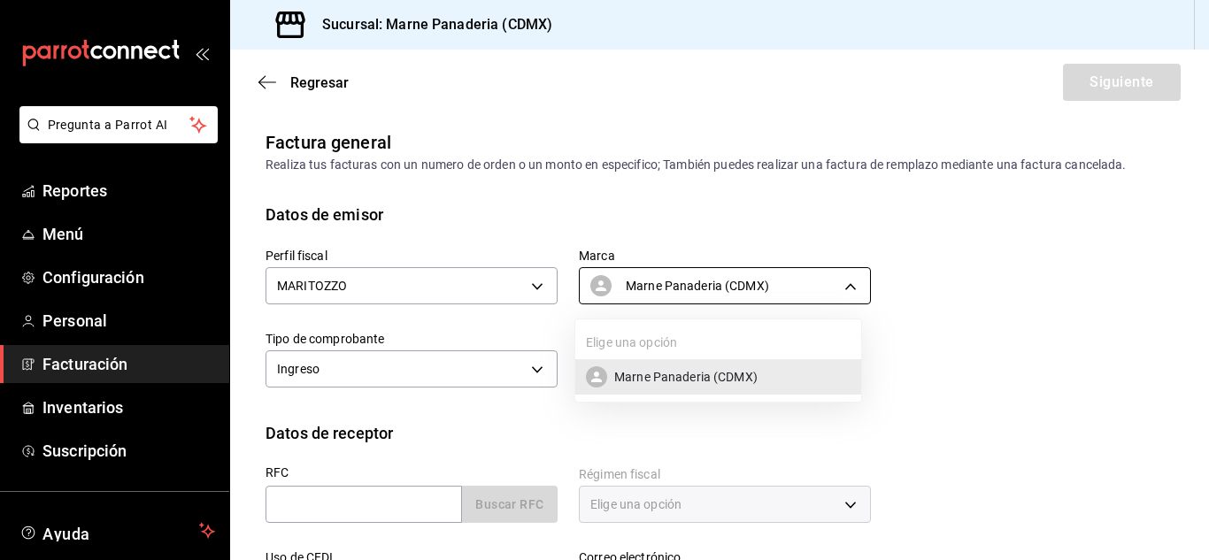
click at [649, 280] on div at bounding box center [604, 280] width 1209 height 560
